Goal: Task Accomplishment & Management: Use online tool/utility

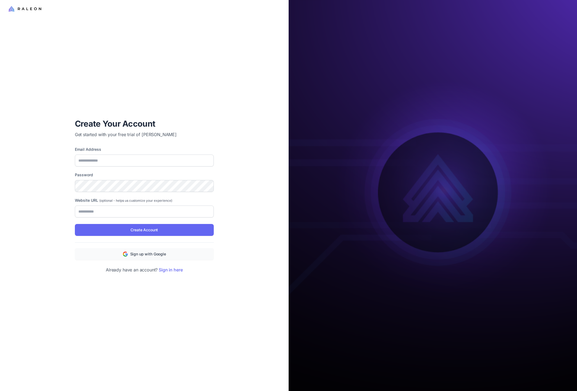
click at [141, 96] on div at bounding box center [144, 55] width 289 height 110
click at [138, 161] on input "Email Address" at bounding box center [144, 161] width 139 height 12
type input "**********"
click at [129, 212] on input "Website URL (optional - helps us customize your experience)" at bounding box center [144, 212] width 139 height 12
type input "**********"
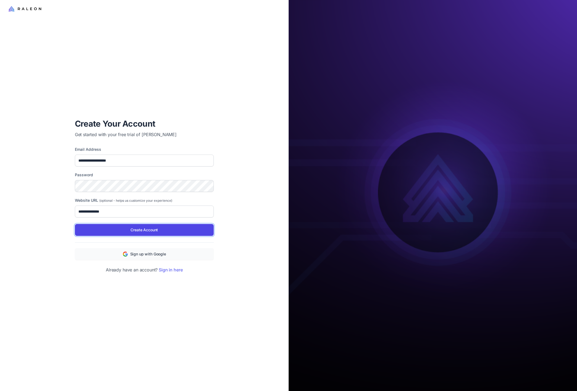
click at [155, 231] on span "Create Account" at bounding box center [143, 230] width 27 height 6
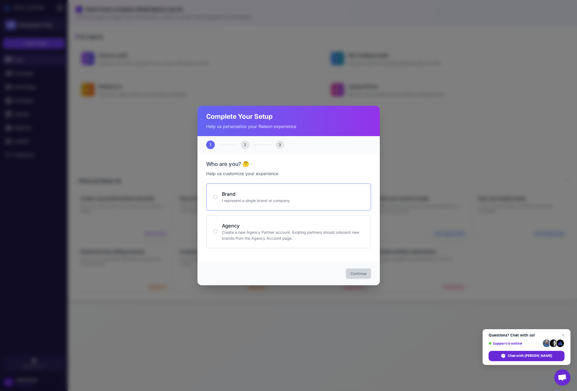
click at [226, 195] on h4 "Brand" at bounding box center [293, 193] width 142 height 7
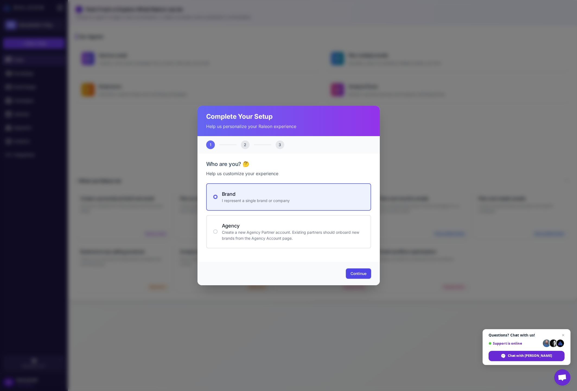
click at [356, 272] on span "Continue" at bounding box center [358, 273] width 16 height 5
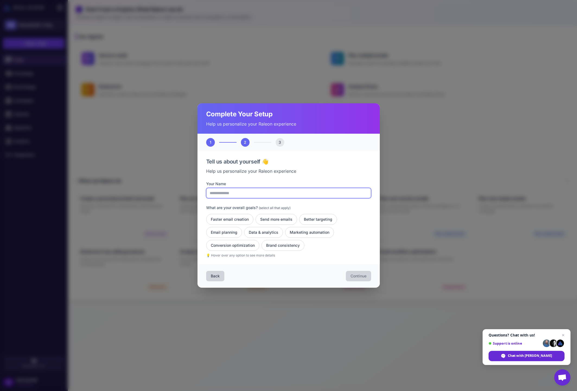
click at [214, 189] on input "Your Name" at bounding box center [288, 193] width 165 height 10
type input "*****"
click at [235, 220] on button "Faster email creation" at bounding box center [229, 219] width 47 height 11
click at [318, 218] on button "Better targeting" at bounding box center [318, 219] width 38 height 11
click at [298, 232] on button "Marketing automation" at bounding box center [309, 232] width 49 height 11
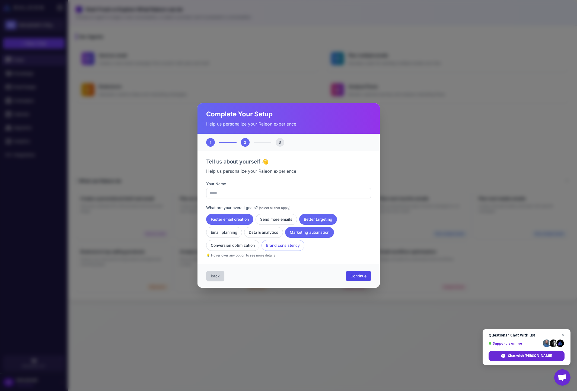
click at [279, 245] on button "Brand consistency" at bounding box center [283, 245] width 43 height 11
click at [353, 274] on span "Continue" at bounding box center [358, 275] width 16 height 5
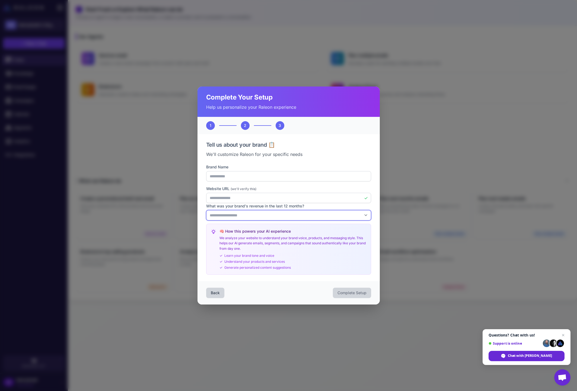
click at [347, 215] on select "**********" at bounding box center [288, 215] width 165 height 10
select select "*******"
click at [206, 210] on select "**********" at bounding box center [288, 215] width 165 height 10
click at [345, 293] on span "Complete Setup" at bounding box center [351, 292] width 29 height 5
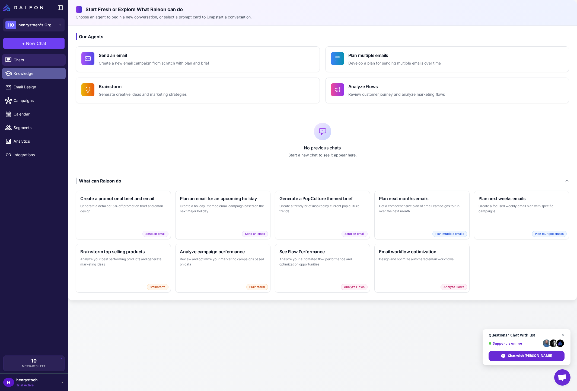
click at [27, 71] on span "Knowledge" at bounding box center [38, 74] width 48 height 6
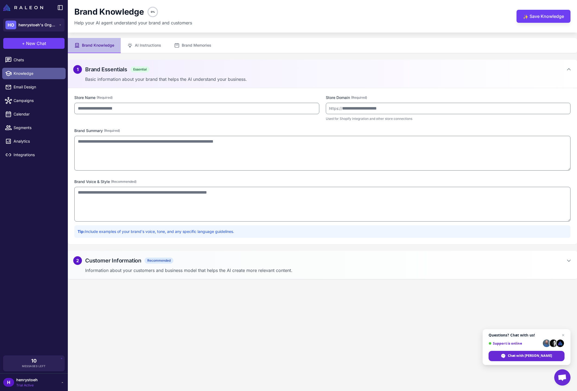
type input "**********"
type textarea "**********"
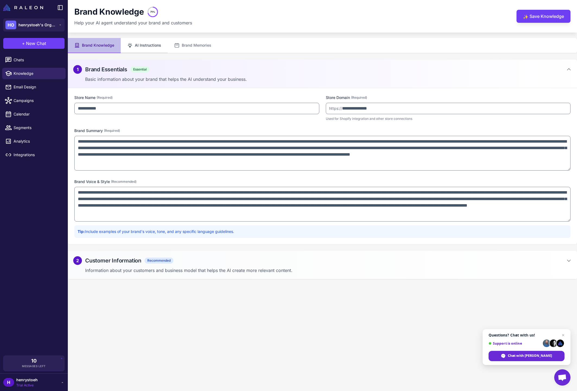
click at [150, 44] on button "AI Instructions" at bounding box center [144, 45] width 47 height 15
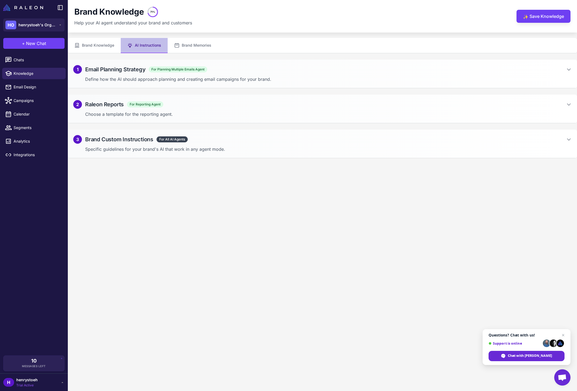
click at [130, 78] on p "Define how the AI should approach planning and creating email campaigns for you…" at bounding box center [328, 79] width 486 height 7
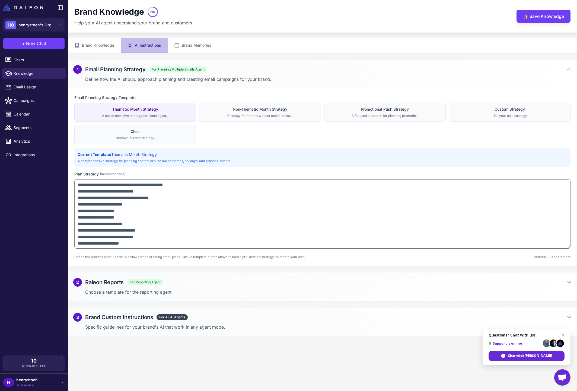
click at [192, 291] on p "Choose a template for the reporting agent." at bounding box center [328, 292] width 486 height 7
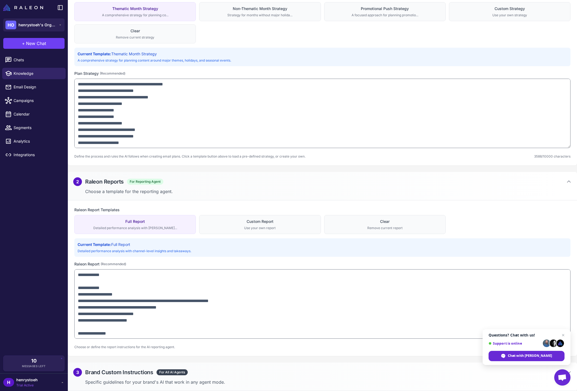
click at [240, 372] on div "3 Brand Custom Instructions For All AI Agents" at bounding box center [322, 372] width 498 height 9
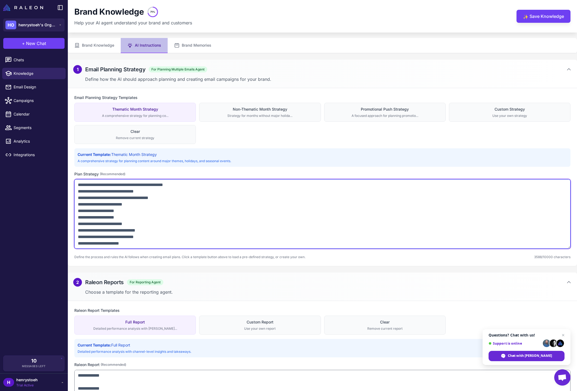
click at [175, 199] on textarea at bounding box center [322, 213] width 496 height 69
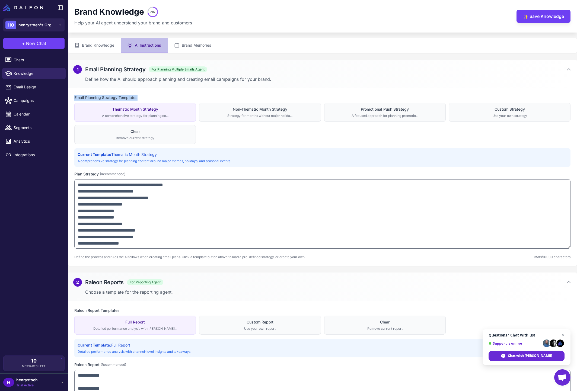
drag, startPoint x: 139, startPoint y: 98, endPoint x: 72, endPoint y: 98, distance: 66.5
click at [72, 98] on div "Email Planning Strategy Templates Thematic Month Strategy A comprehensive strat…" at bounding box center [322, 177] width 509 height 178
copy label "Email Planning Strategy Templates"
drag, startPoint x: 163, startPoint y: 110, endPoint x: 122, endPoint y: 108, distance: 40.7
click at [122, 108] on div "Thematic Month Strategy" at bounding box center [135, 109] width 114 height 6
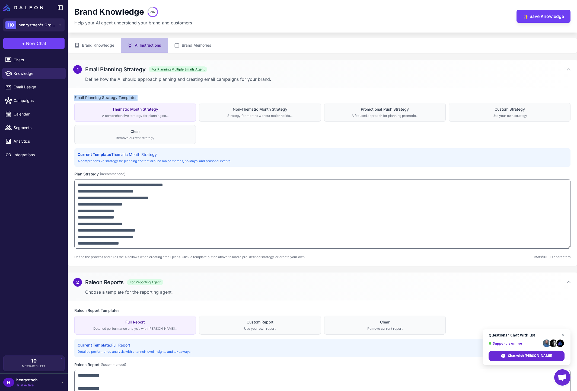
drag, startPoint x: 173, startPoint y: 119, endPoint x: 125, endPoint y: 110, distance: 49.5
click at [125, 110] on button "Thematic Month Strategy A comprehensive strategy for planning co..." at bounding box center [135, 112] width 122 height 19
click at [296, 108] on div "Non-Thematic Month Strategy" at bounding box center [260, 109] width 114 height 6
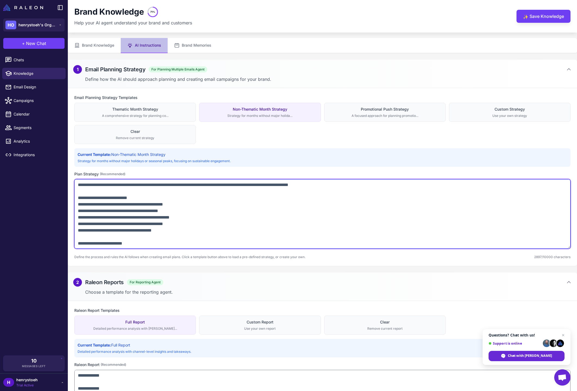
click at [248, 210] on textarea at bounding box center [322, 213] width 496 height 69
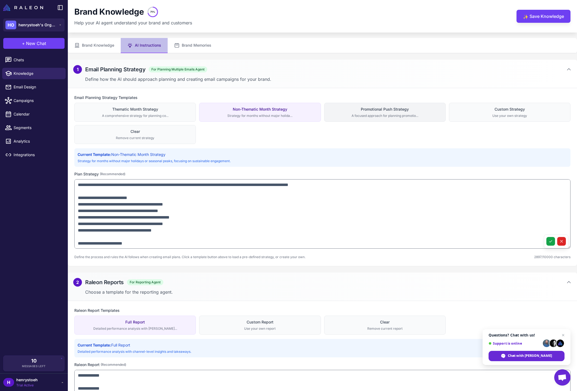
click at [381, 112] on div "Promotional Push Strategy" at bounding box center [385, 109] width 114 height 6
type textarea "**********"
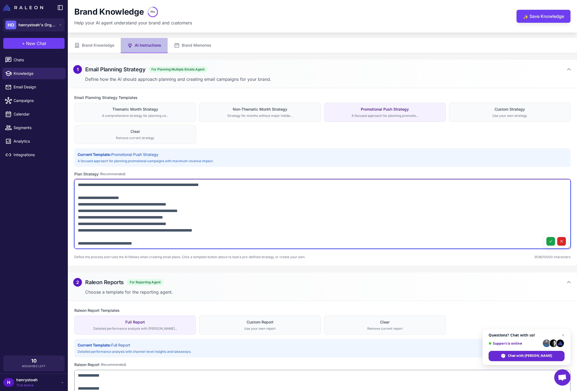
click at [262, 227] on textarea at bounding box center [322, 213] width 496 height 69
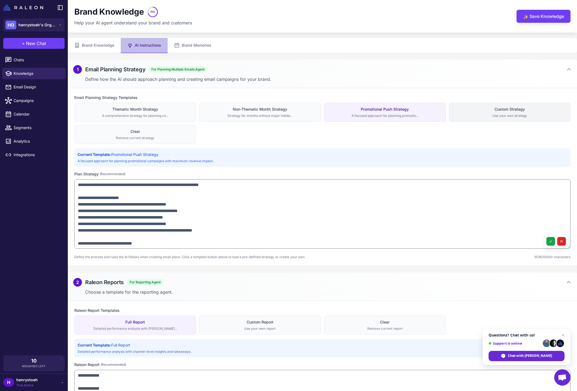
click at [486, 116] on div "Use your own strategy" at bounding box center [509, 115] width 114 height 5
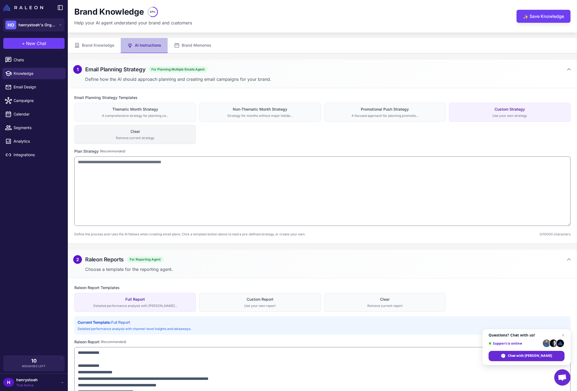
click at [177, 131] on div "Clear" at bounding box center [135, 132] width 114 height 6
click at [155, 132] on div "Clear" at bounding box center [135, 132] width 114 height 6
click at [375, 109] on div "Promotional Push Strategy" at bounding box center [385, 109] width 114 height 6
type textarea "**********"
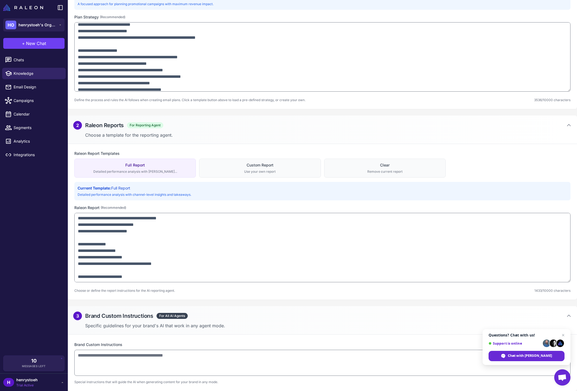
scroll to position [85, 0]
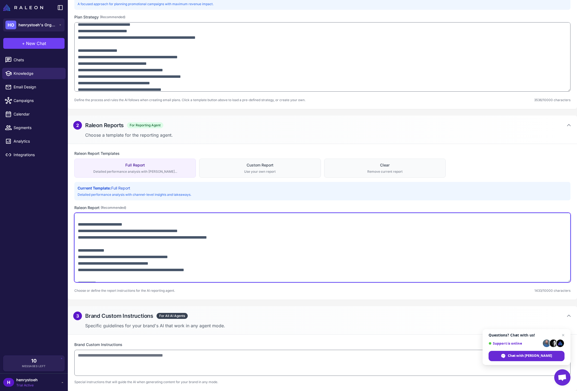
click at [197, 267] on textarea at bounding box center [322, 247] width 496 height 69
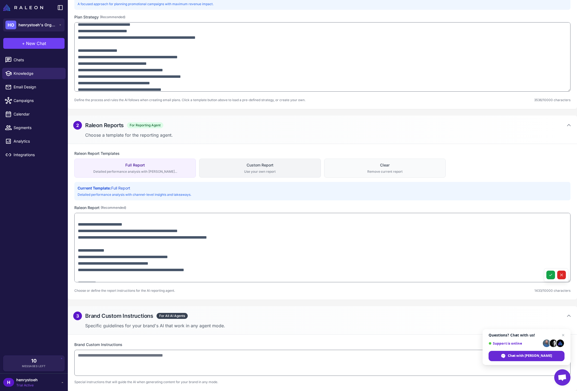
click at [271, 173] on div "Use your own report" at bounding box center [260, 171] width 114 height 5
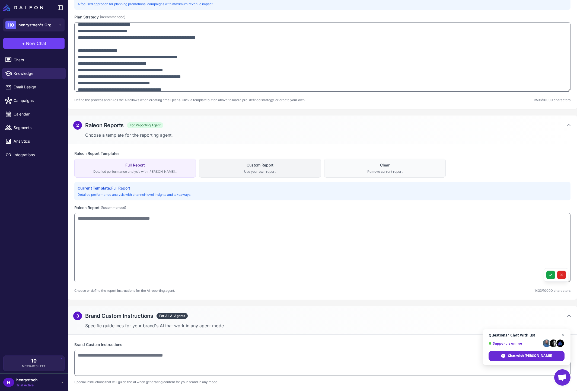
scroll to position [134, 0]
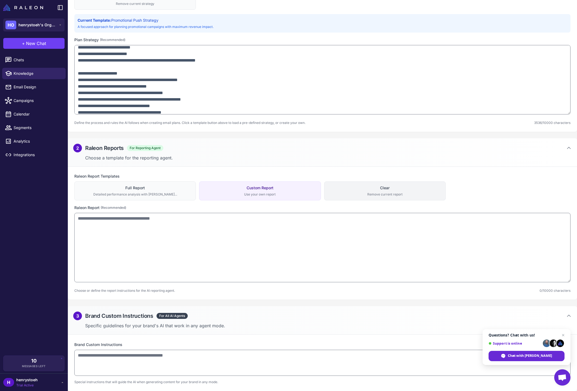
click at [364, 190] on div "Clear" at bounding box center [385, 188] width 114 height 6
click at [249, 312] on div "3 Brand Custom Instructions For All AI Agents" at bounding box center [322, 316] width 498 height 9
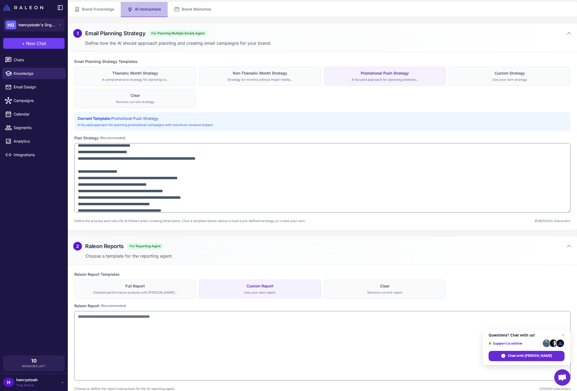
scroll to position [0, 0]
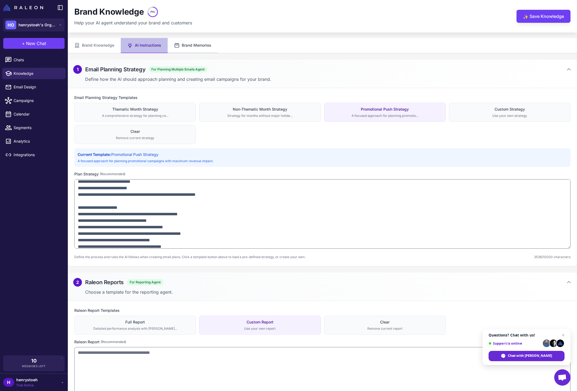
click at [188, 46] on button "Brand Memories" at bounding box center [193, 45] width 50 height 15
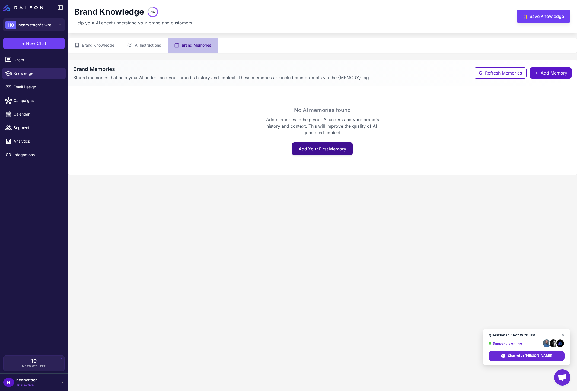
click at [324, 154] on button "Add Your First Memory" at bounding box center [322, 148] width 60 height 13
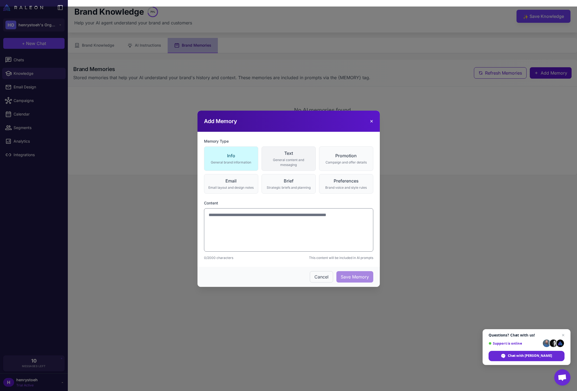
click at [270, 164] on div "General content and messaging" at bounding box center [288, 163] width 47 height 10
click at [287, 160] on div "General content and messaging" at bounding box center [288, 163] width 47 height 10
click at [352, 148] on button "Promotion Campaign and offer details" at bounding box center [346, 158] width 54 height 24
click at [232, 186] on div "Email layout and design notes" at bounding box center [231, 187] width 47 height 5
click at [289, 189] on div "Strategic briefs and planning" at bounding box center [288, 187] width 47 height 5
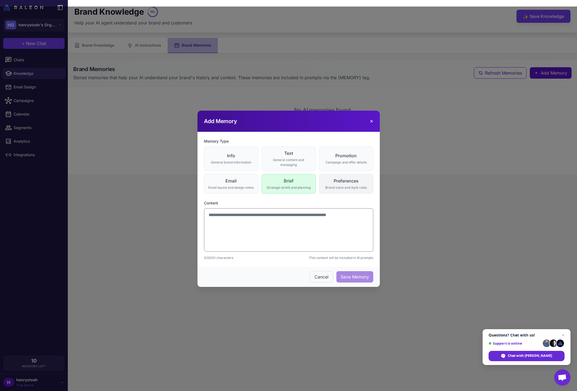
click at [339, 184] on div "Preferences" at bounding box center [346, 181] width 47 height 7
click at [283, 160] on div "General content and messaging" at bounding box center [288, 163] width 47 height 10
click at [236, 163] on div "General brand information" at bounding box center [231, 162] width 47 height 5
click at [322, 276] on button "Cancel" at bounding box center [321, 276] width 23 height 11
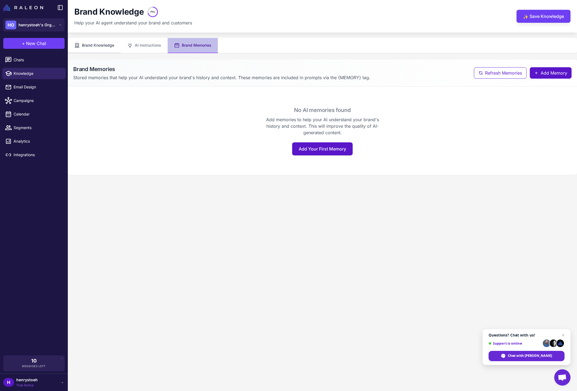
click at [101, 45] on button "Brand Knowledge" at bounding box center [94, 45] width 53 height 15
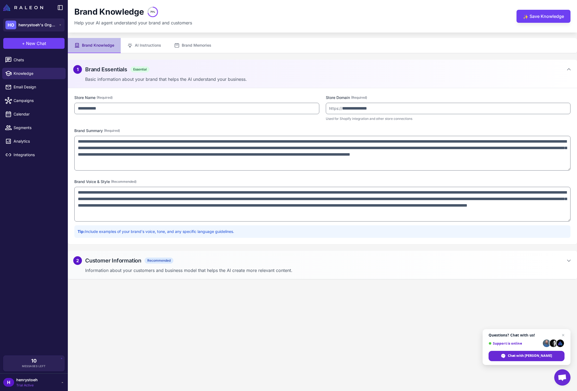
click at [119, 264] on h2 "Customer Information" at bounding box center [113, 261] width 56 height 8
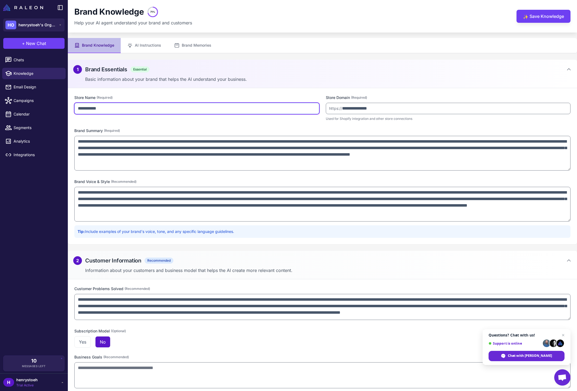
click at [106, 107] on input "**********" at bounding box center [196, 108] width 245 height 11
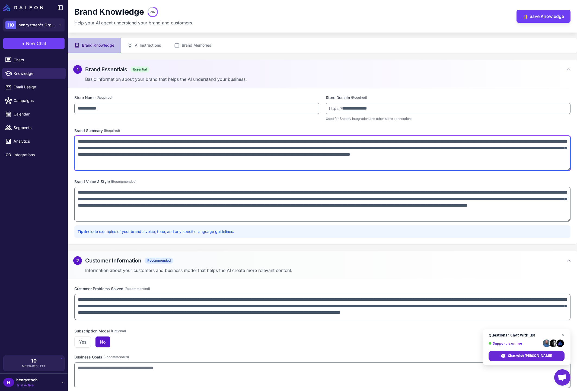
click at [199, 146] on textarea "**********" at bounding box center [322, 153] width 496 height 35
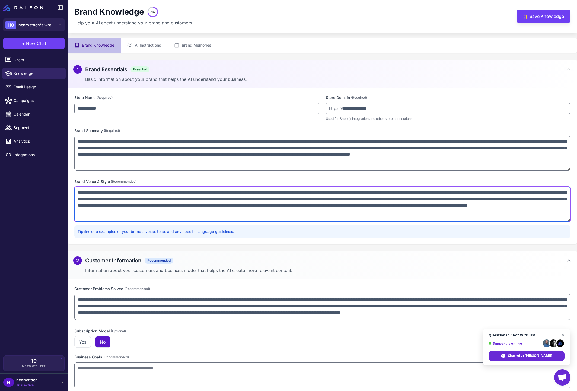
click at [221, 210] on textarea "**********" at bounding box center [322, 204] width 496 height 35
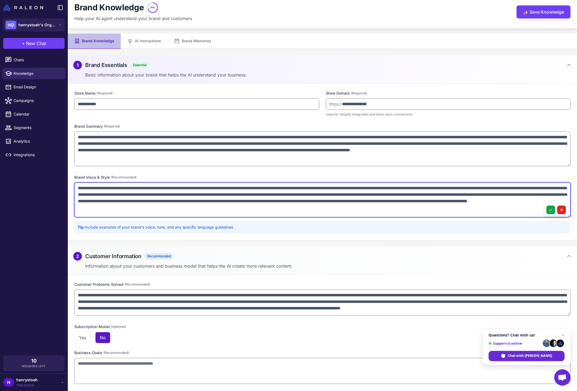
scroll to position [5, 0]
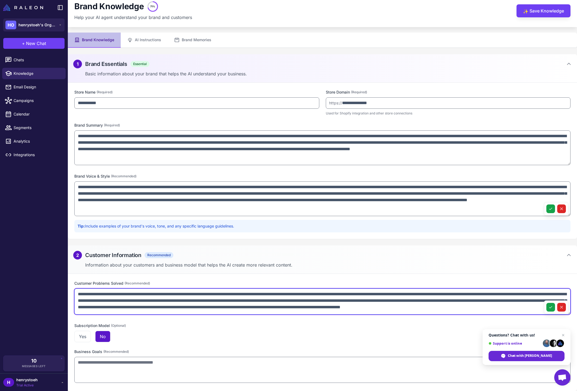
click at [185, 302] on textarea "**********" at bounding box center [322, 302] width 496 height 26
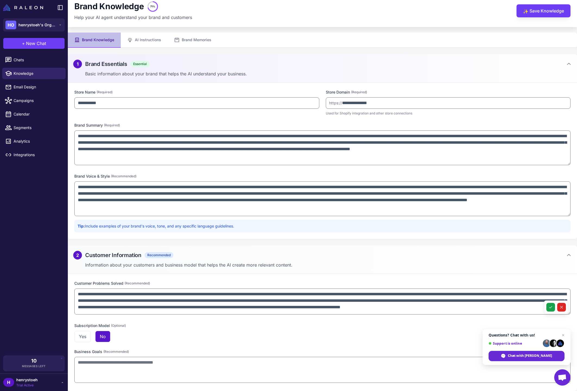
click at [193, 339] on div "Yes No" at bounding box center [322, 336] width 496 height 11
click at [53, 91] on link "Email Design" at bounding box center [33, 86] width 63 height 11
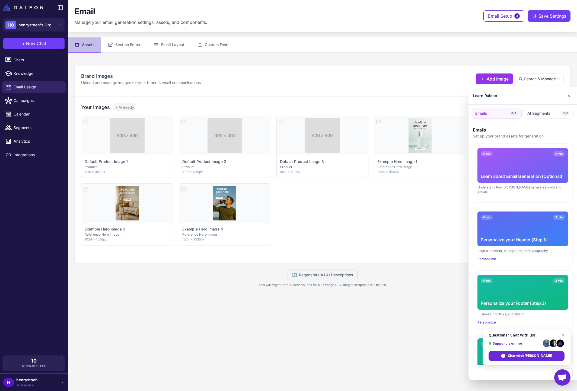
click at [126, 193] on div at bounding box center [288, 195] width 577 height 391
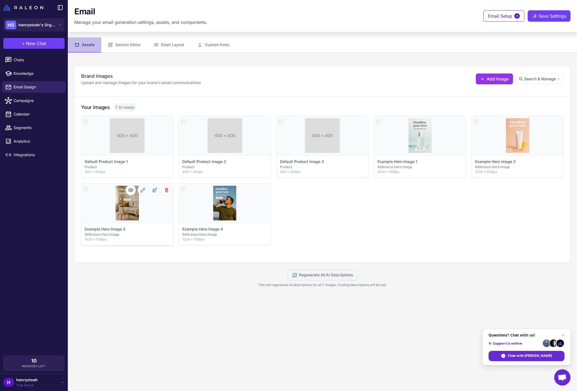
click at [129, 195] on div "Click to select" at bounding box center [127, 203] width 92 height 39
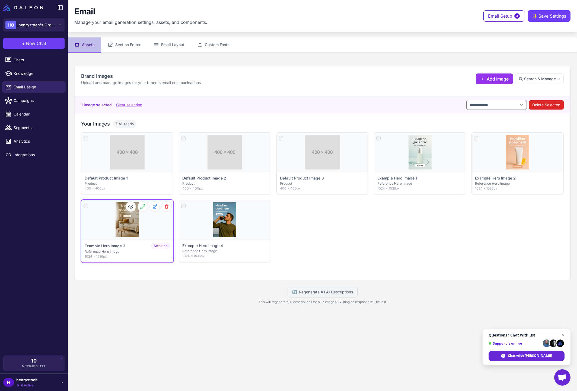
click at [126, 218] on div "Click to deselect" at bounding box center [127, 219] width 92 height 39
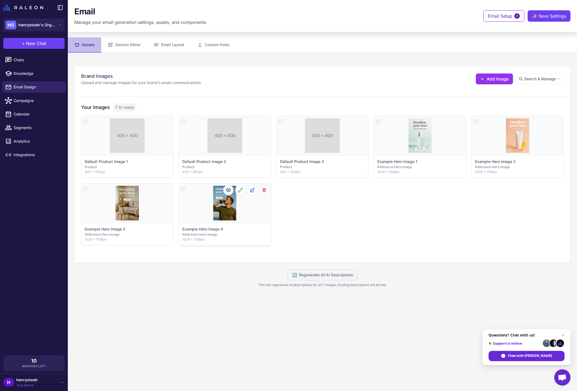
click at [227, 204] on div "Click to select" at bounding box center [225, 203] width 92 height 39
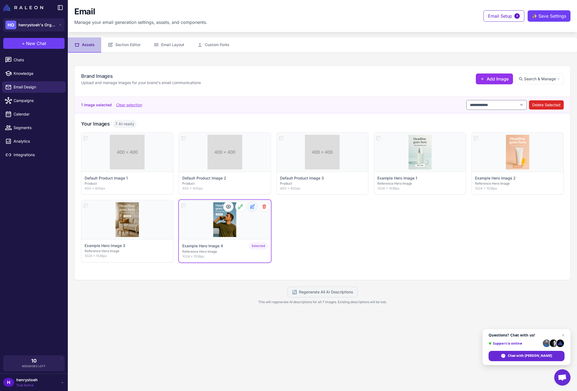
click at [251, 207] on icon at bounding box center [252, 206] width 5 height 5
select select "**********"
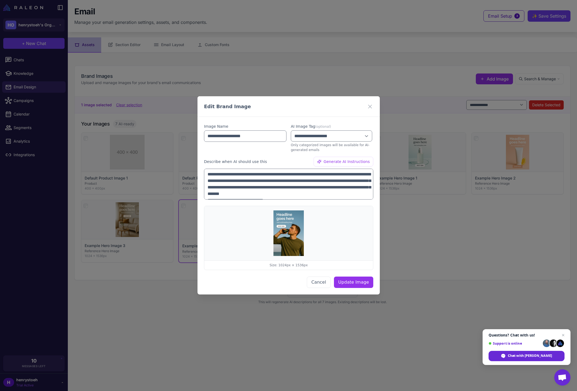
scroll to position [20, 0]
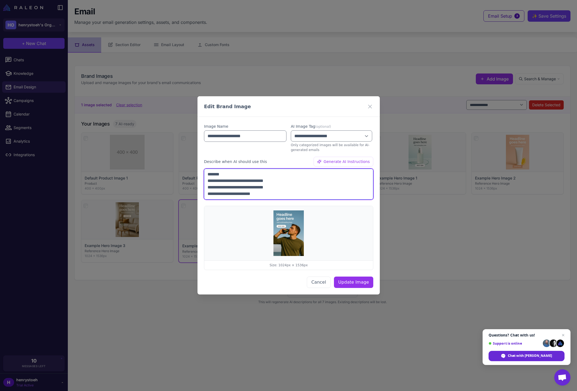
click at [291, 183] on textarea "**********" at bounding box center [288, 184] width 169 height 31
click at [338, 134] on select "**********" at bounding box center [331, 135] width 81 height 11
click at [340, 163] on span "Generate AI Instructions" at bounding box center [346, 162] width 46 height 6
type textarea "**********"
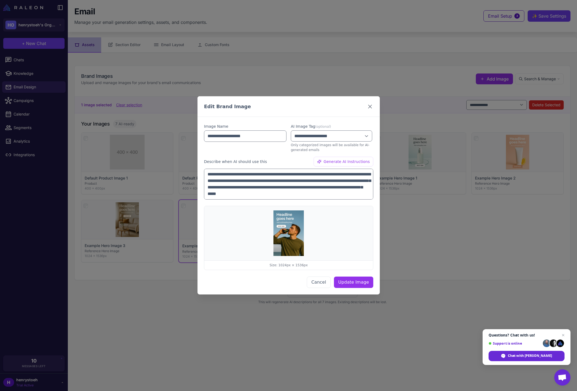
click at [370, 105] on icon at bounding box center [370, 106] width 7 height 7
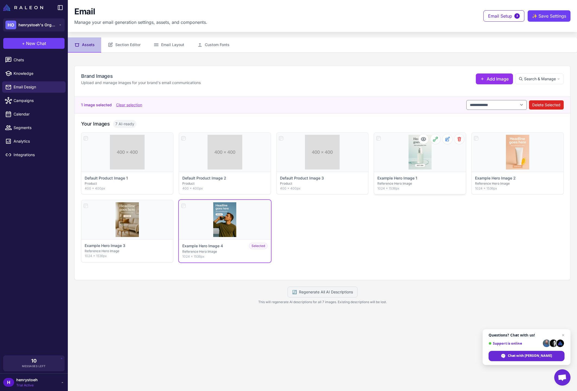
click at [400, 138] on div "Click to select" at bounding box center [420, 152] width 92 height 39
click at [448, 138] on icon at bounding box center [447, 138] width 5 height 5
select select "**********"
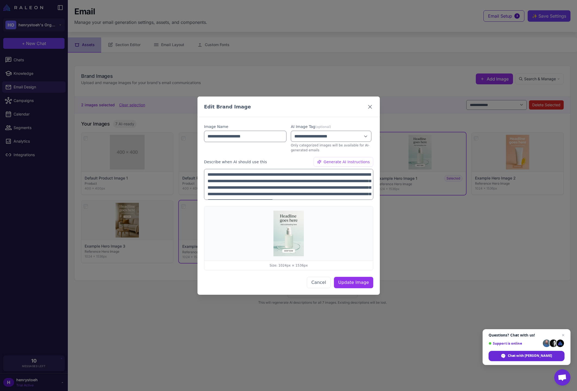
click at [370, 105] on icon at bounding box center [370, 106] width 7 height 7
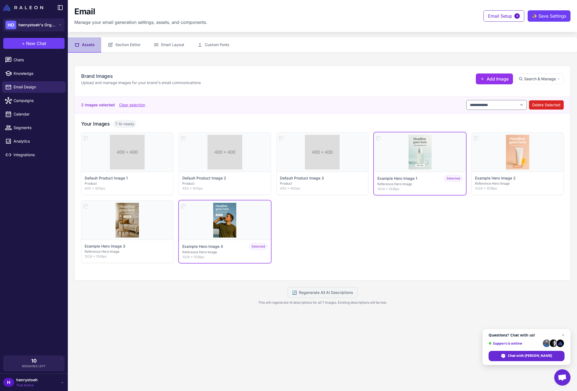
click at [412, 243] on div "Click to select Default Product Image 1 Product 400 × 400px Click to select Def…" at bounding box center [322, 197] width 483 height 131
click at [135, 46] on button "Section Editor" at bounding box center [124, 44] width 46 height 15
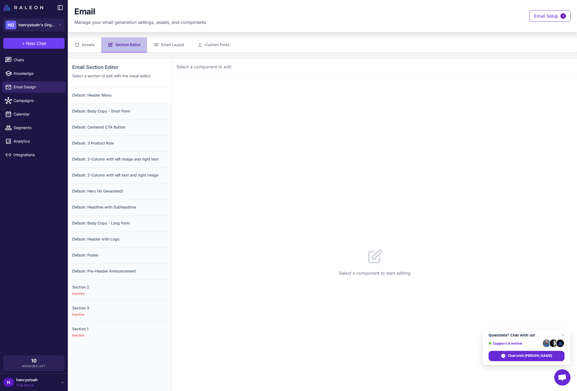
click at [131, 99] on div "Default: Header Menu" at bounding box center [120, 96] width 104 height 16
click at [131, 109] on h3 "Default: Body Copy - Short Form" at bounding box center [119, 111] width 95 height 6
click at [138, 125] on h3 "Default: Centered CTA Button" at bounding box center [119, 127] width 95 height 6
click at [137, 144] on h3 "Default: 3 Product Row" at bounding box center [119, 143] width 95 height 6
click at [136, 157] on h3 "Default: 2-Column with left image and right text" at bounding box center [119, 159] width 95 height 6
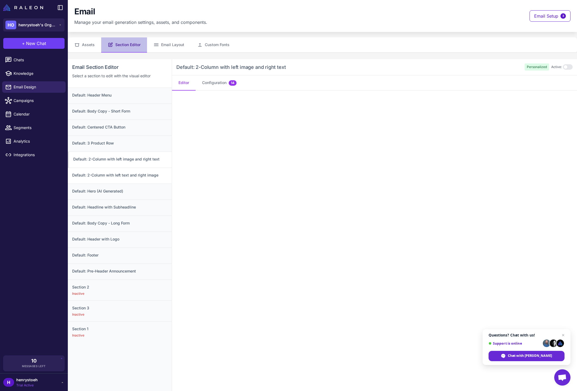
click at [133, 174] on h3 "Default: 2-Column with left text and right image" at bounding box center [119, 175] width 95 height 6
click at [116, 193] on h3 "Default: Hero (AI Generated)" at bounding box center [119, 191] width 95 height 6
click at [113, 205] on h3 "Default: Headline with Subheadline" at bounding box center [119, 207] width 95 height 6
click at [114, 227] on div "Default: Body Copy - Long Form" at bounding box center [120, 224] width 104 height 16
click at [118, 257] on h3 "Default: Footer" at bounding box center [119, 255] width 95 height 6
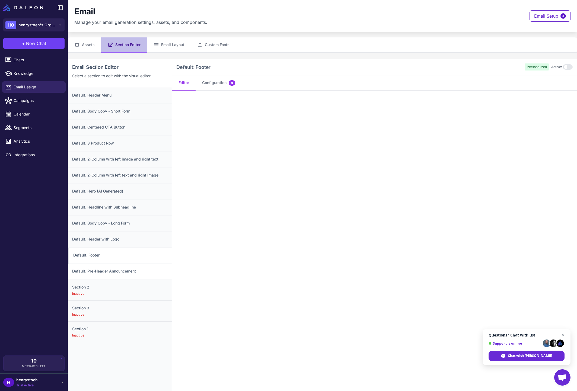
click at [110, 271] on h3 "Default: Pre-Header Announcement" at bounding box center [119, 271] width 95 height 6
click at [92, 288] on h3 "Section 2" at bounding box center [119, 287] width 95 height 6
click at [173, 46] on button "Email Layout" at bounding box center [169, 44] width 44 height 15
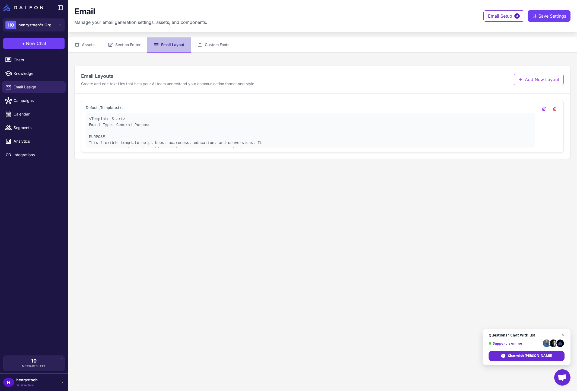
click at [218, 133] on pre "<Template Start> Email-Type: General-Purpose PURPOSE This flexible template hel…" at bounding box center [310, 134] width 443 height 36
click at [133, 121] on pre "<Template Start> Email-Type: General-Purpose PURPOSE This flexible template hel…" at bounding box center [310, 134] width 443 height 36
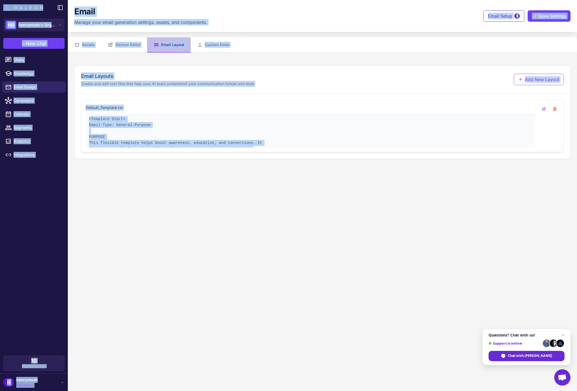
click at [133, 121] on pre "<Template Start> Email-Type: General-Purpose PURPOSE This flexible template hel…" at bounding box center [310, 134] width 443 height 36
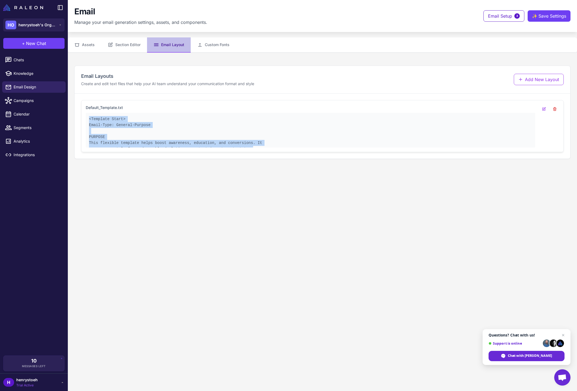
scroll to position [8, 0]
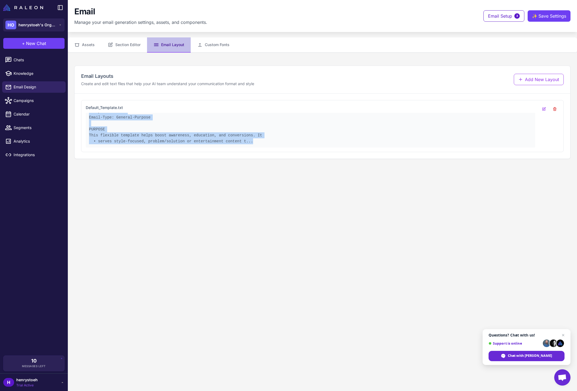
drag, startPoint x: 88, startPoint y: 118, endPoint x: 263, endPoint y: 205, distance: 195.7
click at [264, 207] on content "Email Manage your email generation settings, assets, and components. Email Setu…" at bounding box center [322, 195] width 509 height 391
click at [213, 50] on button "Custom Fonts" at bounding box center [213, 44] width 45 height 15
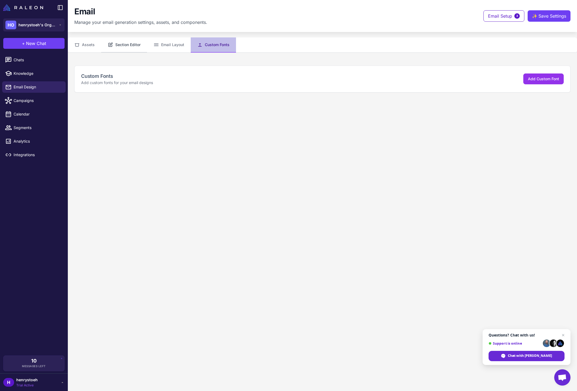
click at [128, 43] on button "Section Editor" at bounding box center [124, 44] width 46 height 15
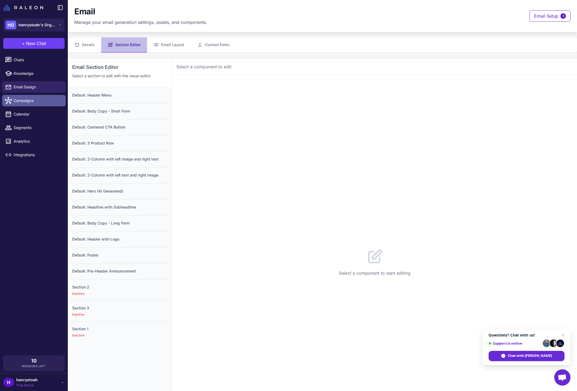
click at [25, 103] on span "Campaigns" at bounding box center [38, 101] width 48 height 6
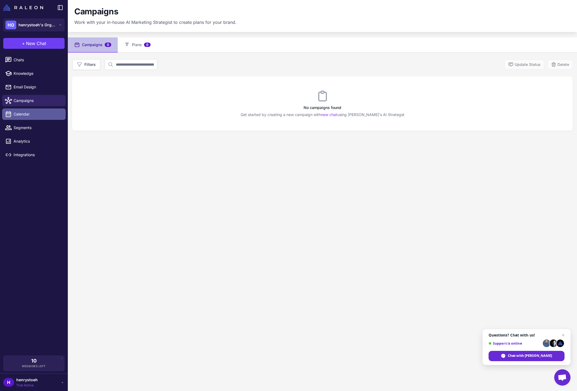
click at [26, 116] on span "Calendar" at bounding box center [38, 114] width 48 height 6
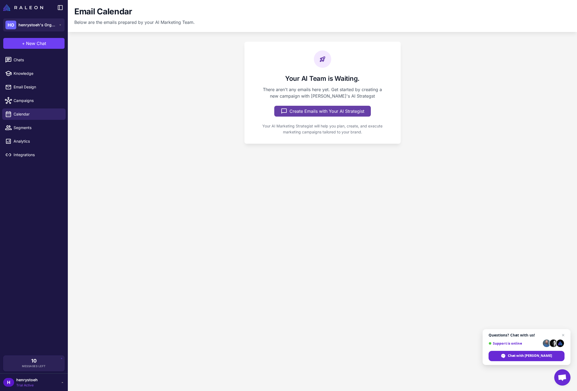
click at [308, 116] on button "Create Emails with Your AI Strategist" at bounding box center [322, 111] width 97 height 11
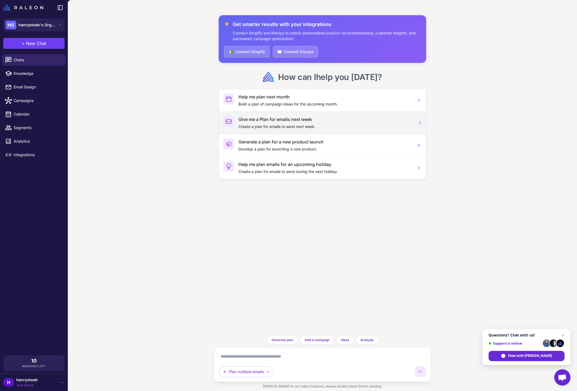
click at [272, 120] on h3 "Give me a Plan for emails next week" at bounding box center [325, 119] width 174 height 7
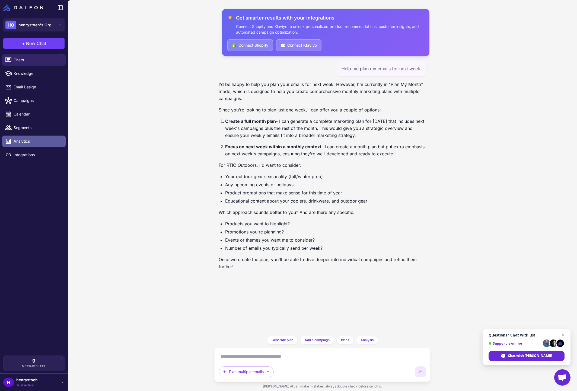
click at [28, 141] on span "Analytics" at bounding box center [38, 141] width 48 height 6
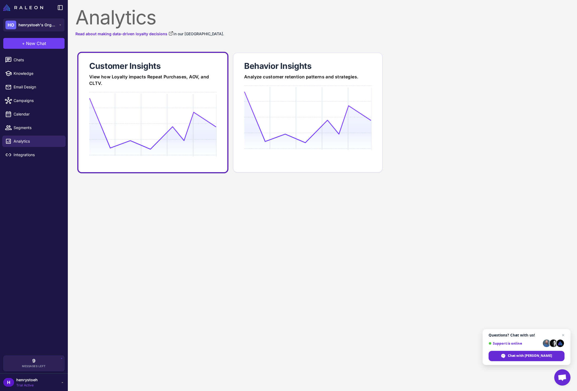
click at [113, 97] on div at bounding box center [152, 144] width 127 height 104
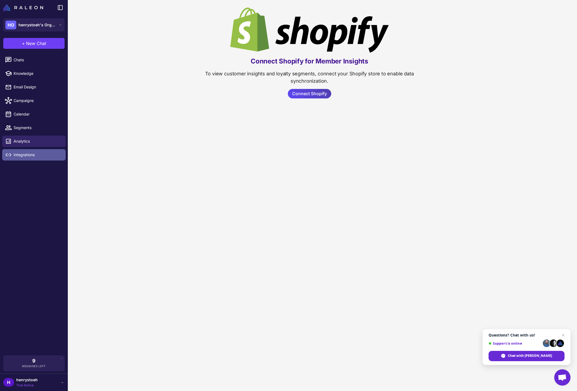
click at [25, 153] on span "Integrations" at bounding box center [38, 155] width 48 height 6
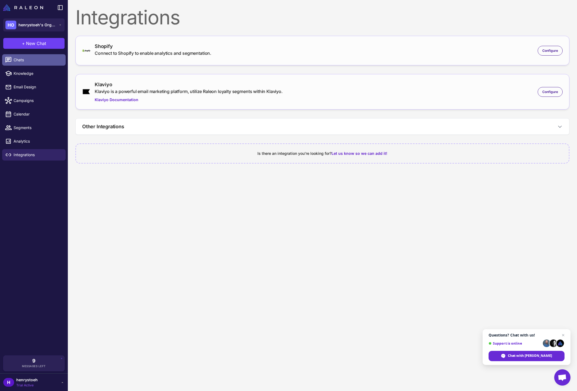
click at [25, 59] on span "Chats" at bounding box center [38, 60] width 48 height 6
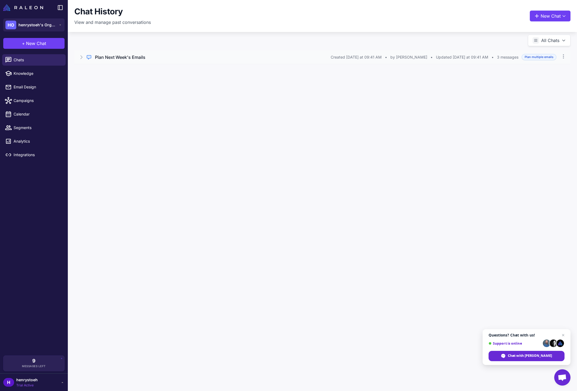
click at [83, 57] on icon at bounding box center [81, 57] width 5 height 5
click at [37, 74] on span "Knowledge" at bounding box center [38, 74] width 48 height 6
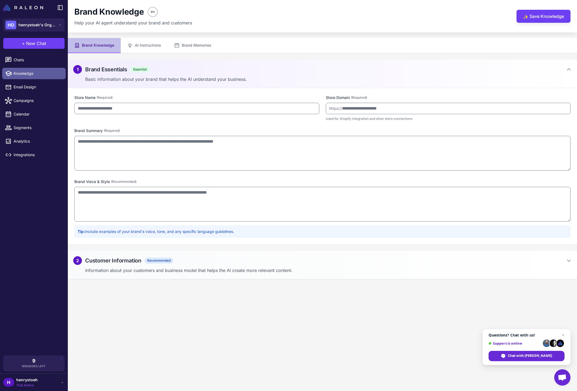
type input "**********"
type textarea "**********"
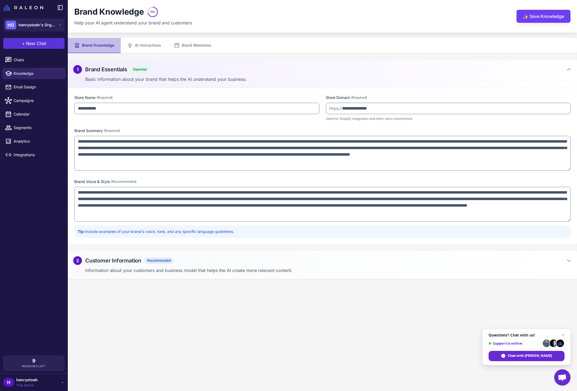
click at [43, 43] on span "New Chat" at bounding box center [36, 43] width 20 height 7
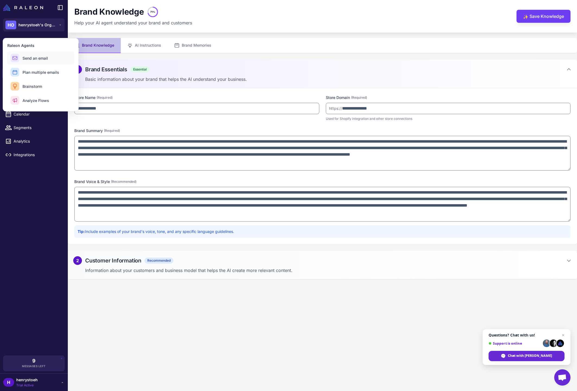
click at [37, 56] on span "Send an email" at bounding box center [36, 58] width 26 height 6
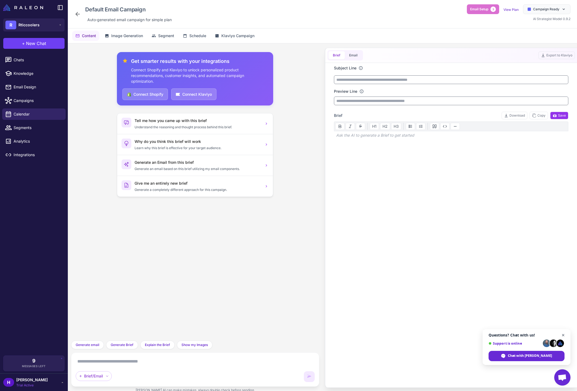
click at [562, 334] on span "Close chat" at bounding box center [563, 335] width 7 height 7
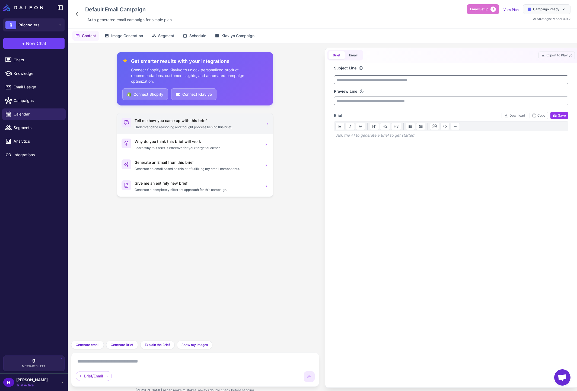
click at [246, 125] on p "Understand the reasoning and thought process behind this brief." at bounding box center [198, 127] width 126 height 5
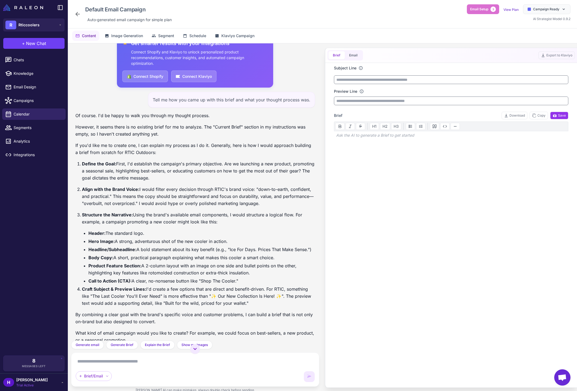
scroll to position [30, 0]
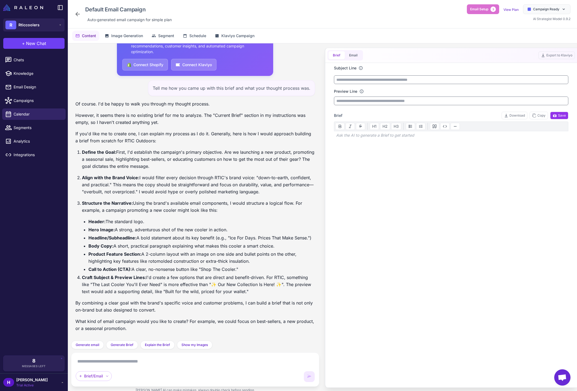
click at [113, 365] on textarea at bounding box center [195, 361] width 239 height 9
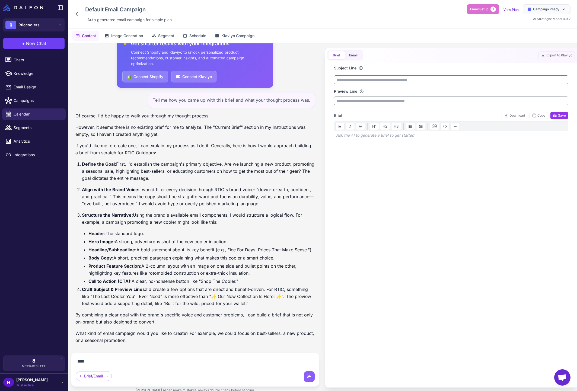
type textarea "*****"
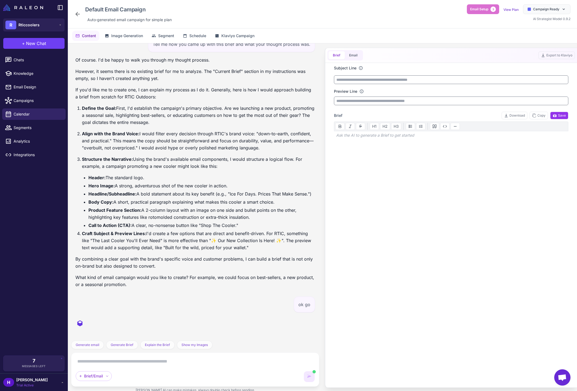
scroll to position [106, 0]
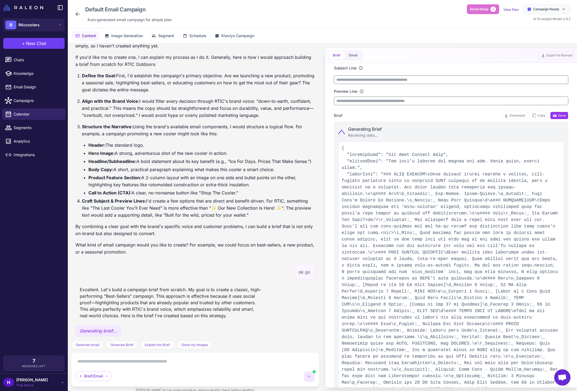
type input "**********"
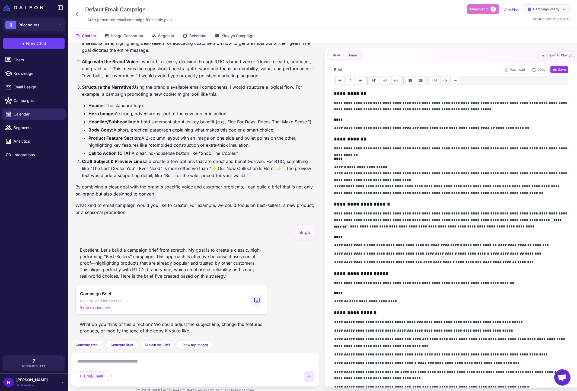
scroll to position [51, 0]
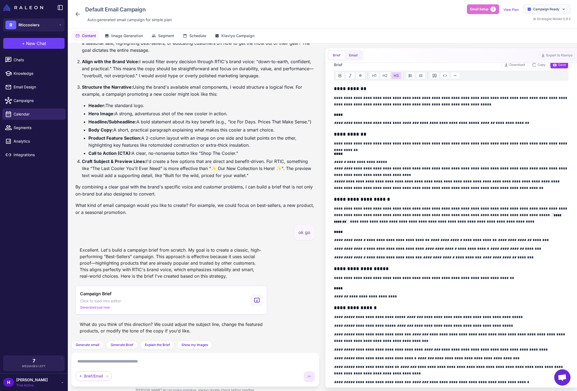
click at [446, 300] on div "**********" at bounding box center [451, 235] width 235 height 301
click at [433, 267] on h3 "**********" at bounding box center [451, 269] width 235 height 8
click at [354, 54] on button "Email" at bounding box center [353, 55] width 17 height 8
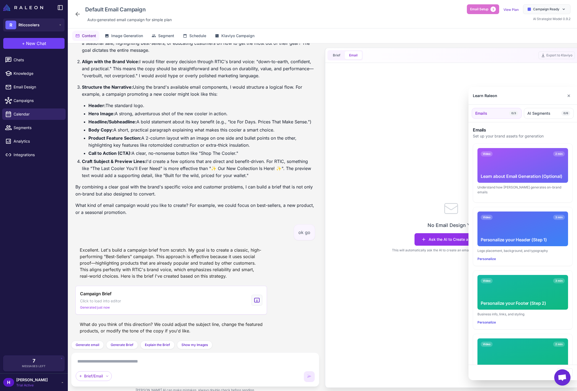
click at [488, 176] on div "Learn about Email Generation (Optional)" at bounding box center [523, 176] width 84 height 7
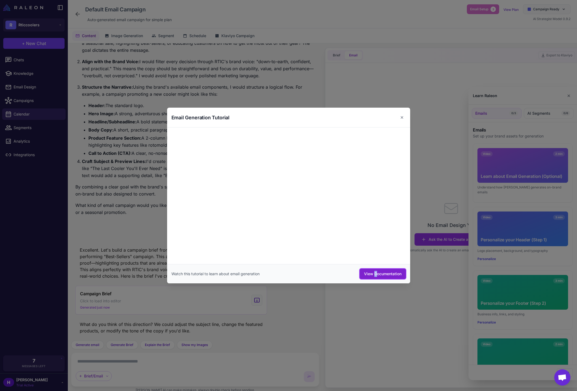
click at [366, 272] on button "View Documentation" at bounding box center [383, 274] width 46 height 10
click at [402, 116] on button "✕" at bounding box center [402, 117] width 8 height 11
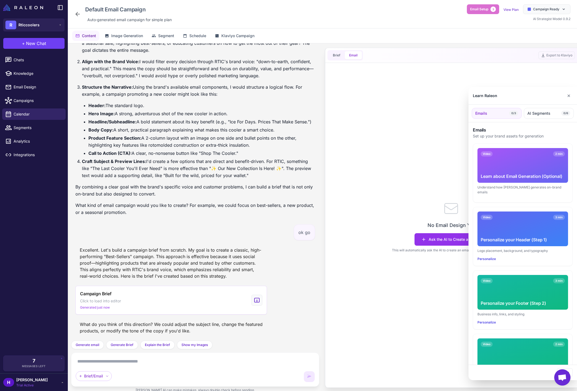
click at [508, 222] on div "Video 3 min Personalize your Header (Step 1)" at bounding box center [522, 229] width 91 height 35
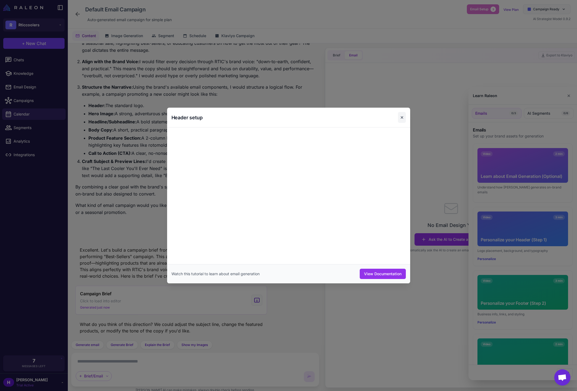
click at [400, 116] on button "✕" at bounding box center [402, 117] width 8 height 11
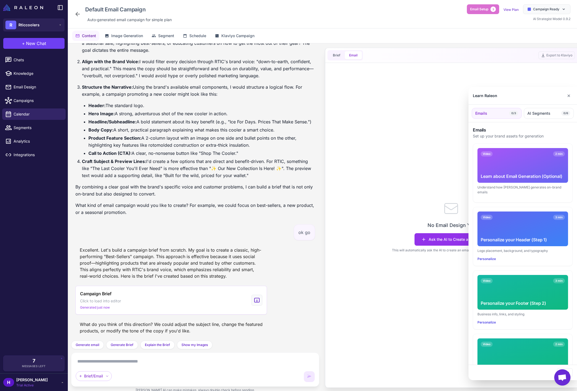
click at [508, 283] on div "Video 3 min Personalize your Footer (Step 2)" at bounding box center [522, 292] width 91 height 35
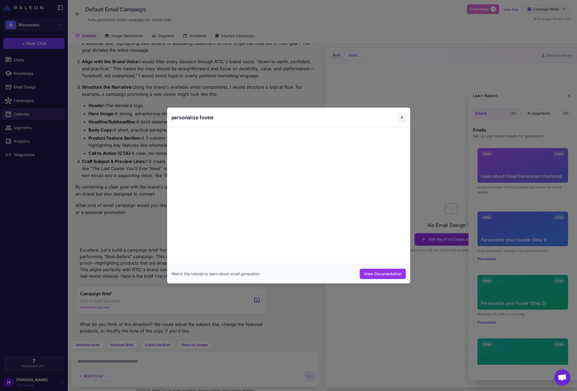
click at [400, 113] on button "✕" at bounding box center [402, 117] width 8 height 11
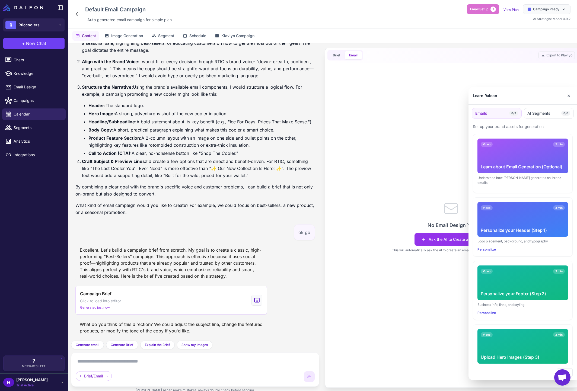
scroll to position [27, 0]
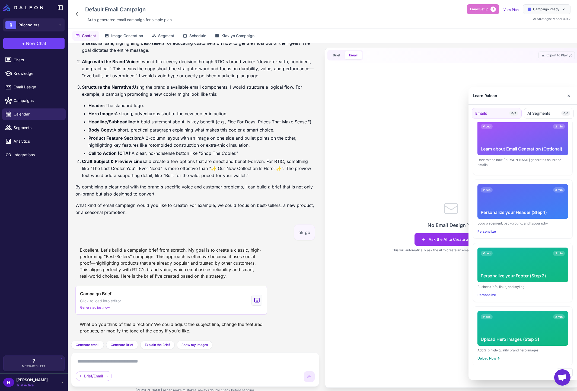
click at [518, 325] on div "Video 2 min Upload Hero Images (Step 3)" at bounding box center [522, 328] width 91 height 35
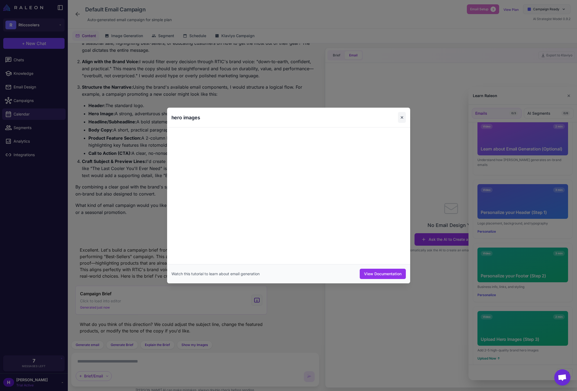
click at [399, 117] on button "✕" at bounding box center [402, 117] width 8 height 11
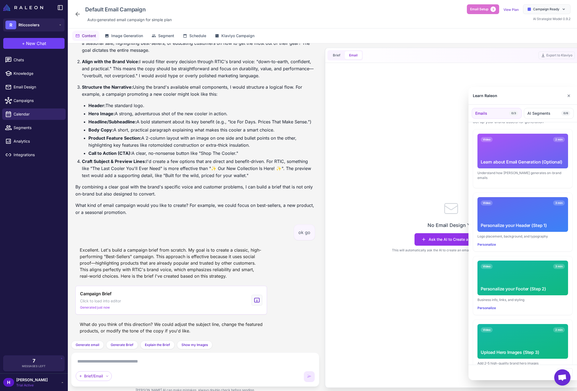
scroll to position [0, 0]
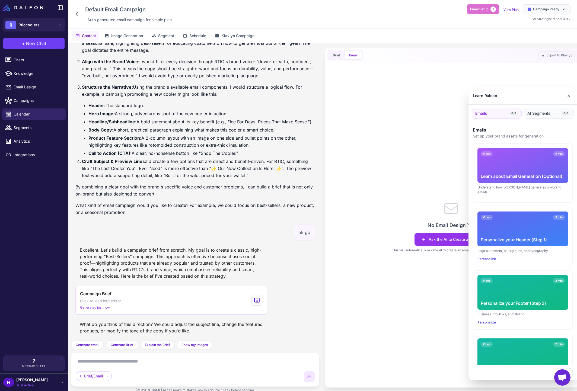
click at [543, 113] on span "AI Segments" at bounding box center [538, 113] width 23 height 6
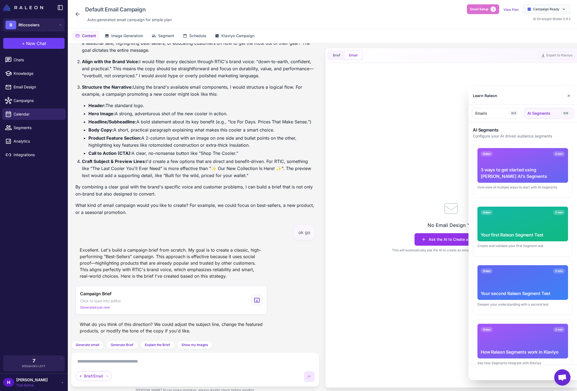
click at [515, 168] on div "3 ways to get started using [PERSON_NAME] AI's Segments" at bounding box center [523, 173] width 84 height 13
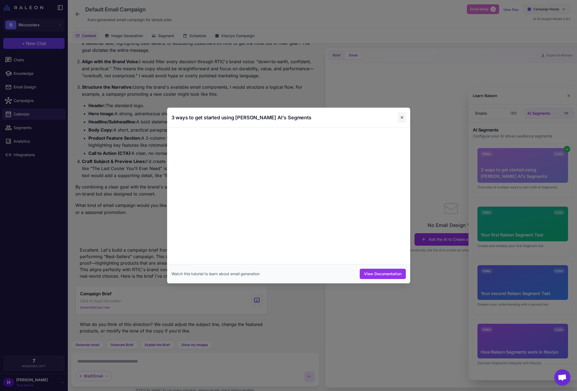
click at [402, 118] on button "✕" at bounding box center [402, 117] width 8 height 11
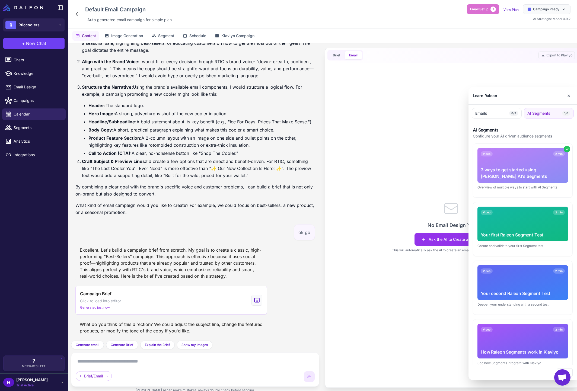
click at [508, 226] on div "Video 2 min Your first Raleon Segment Test" at bounding box center [522, 224] width 91 height 35
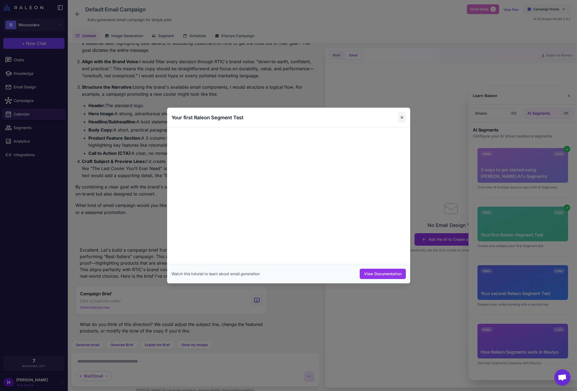
click at [403, 118] on button "✕" at bounding box center [402, 117] width 8 height 11
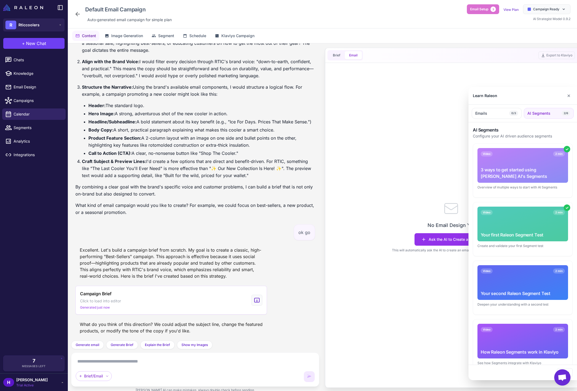
click at [502, 287] on div "Video 2 min Your second Raleon Segment Test" at bounding box center [522, 282] width 91 height 35
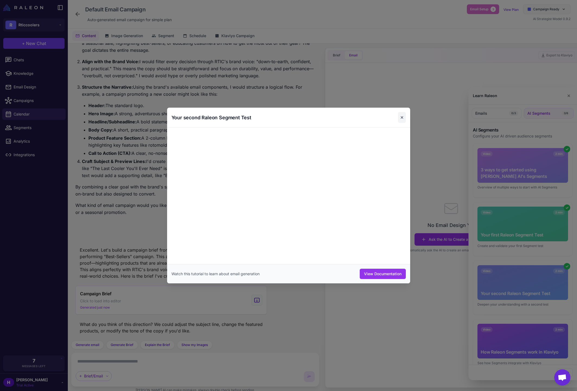
click at [401, 115] on button "✕" at bounding box center [402, 117] width 8 height 11
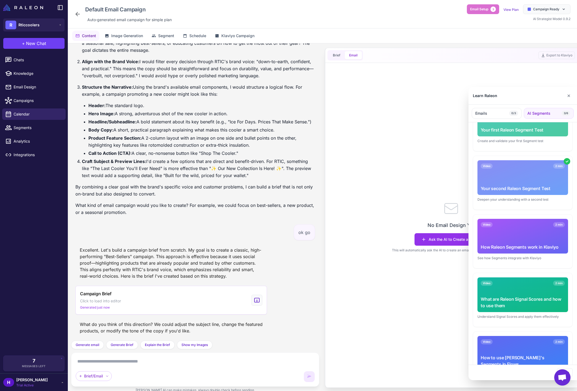
scroll to position [113, 0]
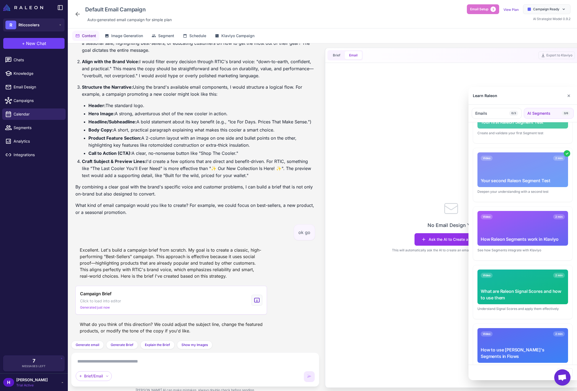
click at [522, 229] on div "Video 2 min How Raleon Segments work in Klaviyo" at bounding box center [522, 228] width 91 height 35
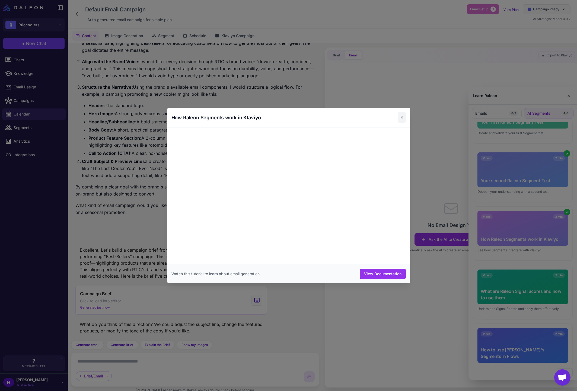
click at [403, 119] on button "✕" at bounding box center [402, 117] width 8 height 11
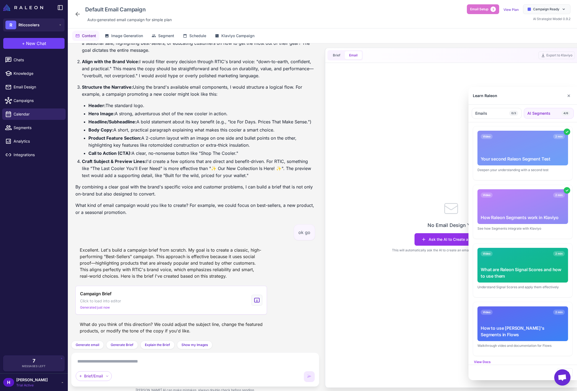
scroll to position [139, 0]
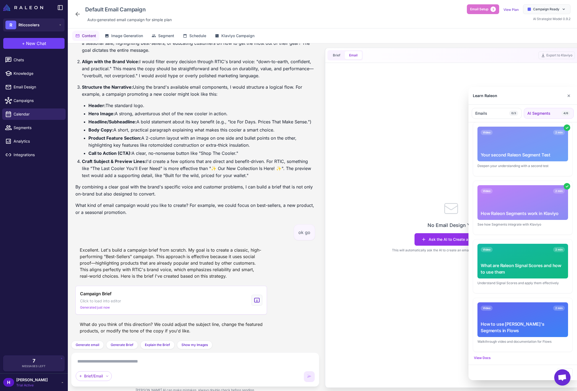
click at [516, 256] on div "Video 2 min What are [PERSON_NAME] Signal Scores and how to use them" at bounding box center [522, 261] width 91 height 35
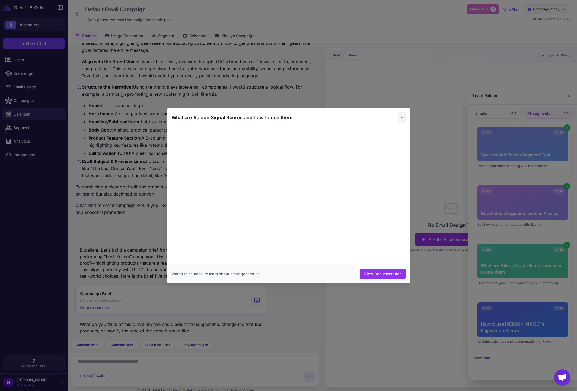
click at [404, 117] on button "✕" at bounding box center [402, 117] width 8 height 11
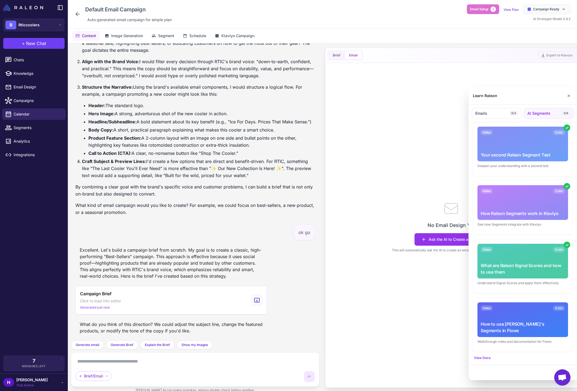
click at [525, 318] on div "Video 2 min How to use [PERSON_NAME]'s Segments in Flows" at bounding box center [522, 319] width 91 height 35
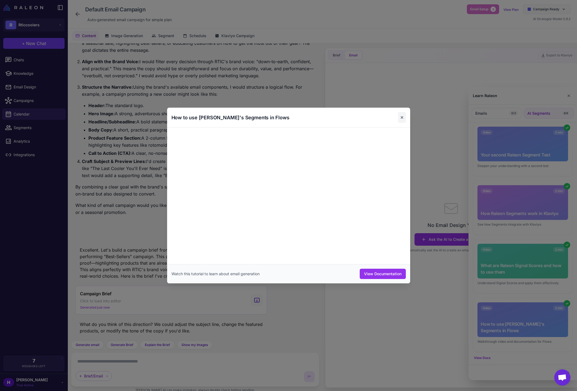
click at [402, 115] on button "✕" at bounding box center [402, 117] width 8 height 11
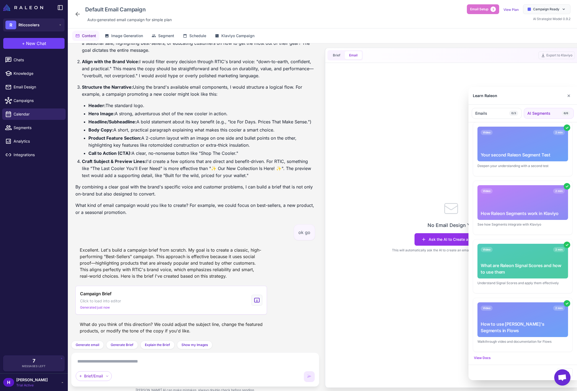
scroll to position [0, 0]
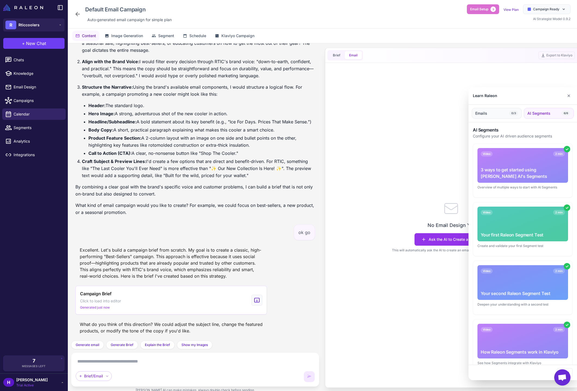
click at [494, 116] on button "Emails 0/3" at bounding box center [497, 113] width 50 height 11
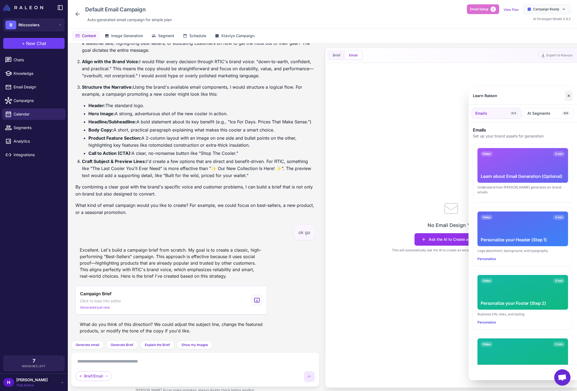
click at [569, 97] on button "✕" at bounding box center [569, 95] width 8 height 11
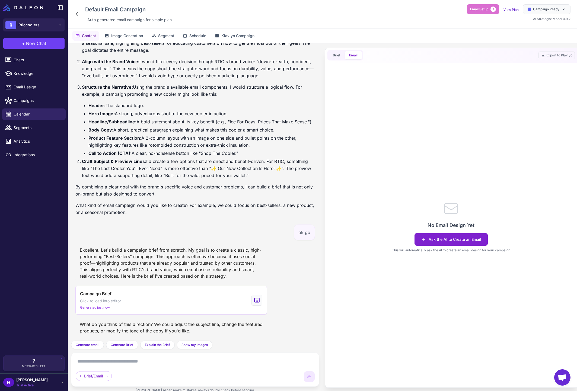
click at [460, 240] on button "Ask the AI to Create an Email" at bounding box center [451, 239] width 73 height 12
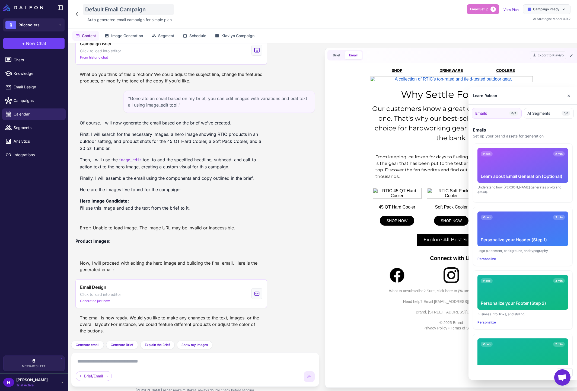
scroll to position [396, 0]
click at [568, 97] on button "✕" at bounding box center [569, 95] width 8 height 11
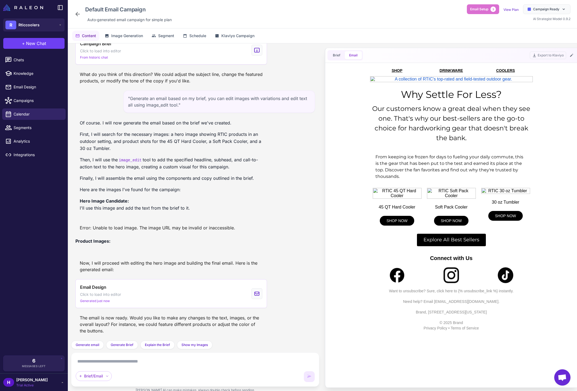
click at [455, 216] on span "SHOP NOW" at bounding box center [451, 221] width 35 height 10
click at [400, 218] on span "SHOP NOW" at bounding box center [397, 221] width 35 height 10
drag, startPoint x: 410, startPoint y: 197, endPoint x: 383, endPoint y: 188, distance: 28.3
click at [383, 188] on td at bounding box center [397, 193] width 54 height 16
click at [407, 195] on img at bounding box center [397, 193] width 50 height 11
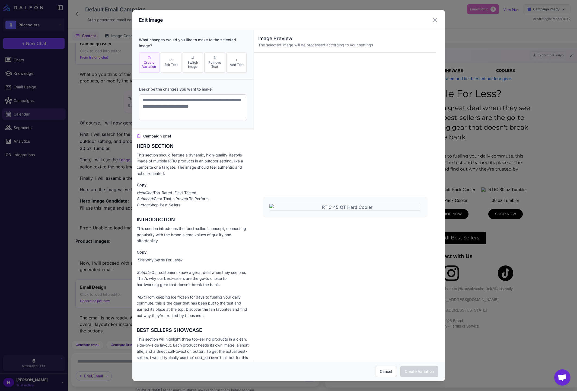
scroll to position [0, 0]
click at [436, 20] on icon at bounding box center [435, 20] width 7 height 7
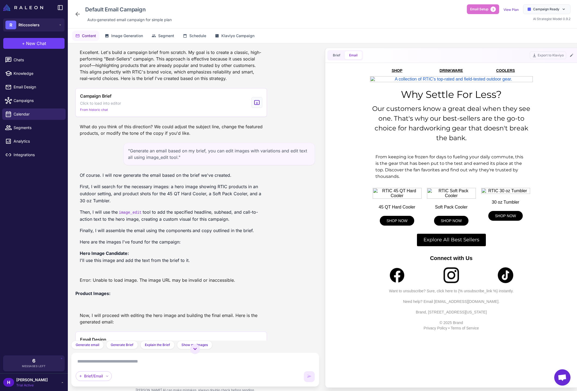
scroll to position [396, 0]
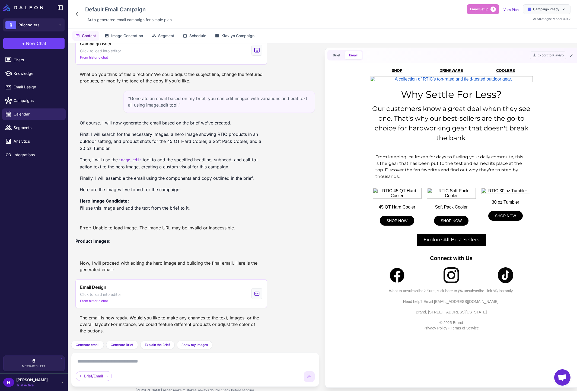
click at [131, 355] on div "Brief/Email" at bounding box center [195, 370] width 248 height 34
click at [131, 363] on textarea at bounding box center [195, 361] width 239 height 9
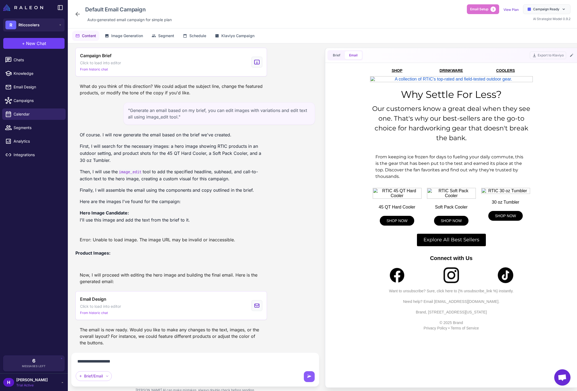
type textarea "**********"
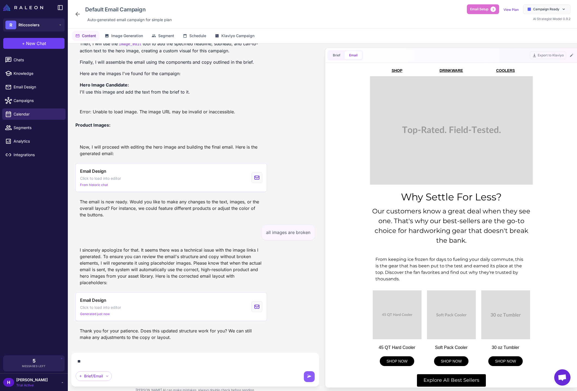
scroll to position [500, 0]
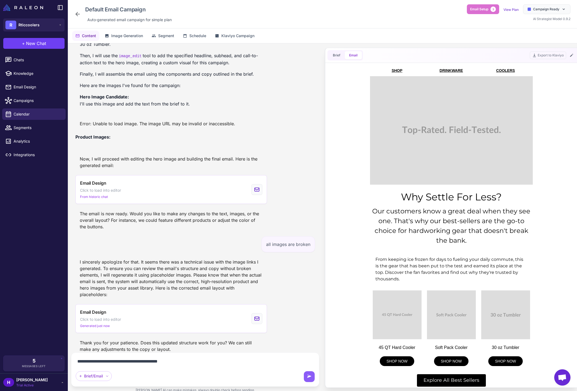
type textarea "**********"
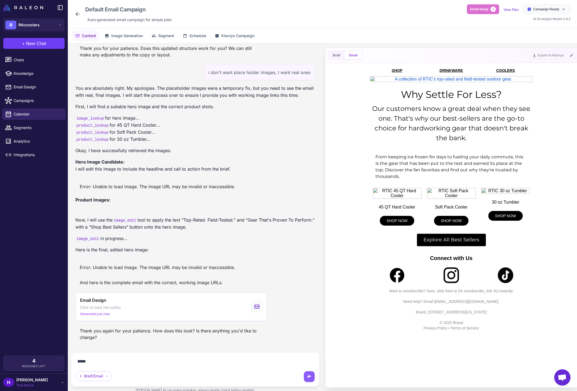
scroll to position [783, 0]
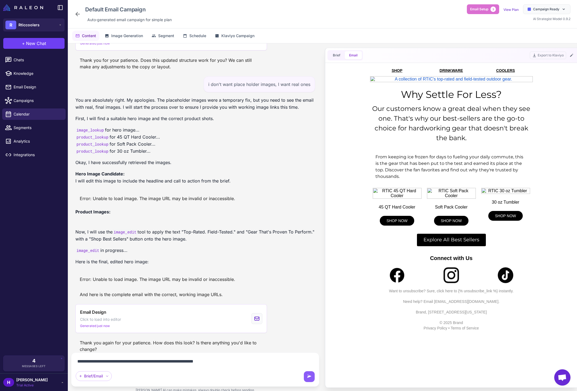
type textarea "**********"
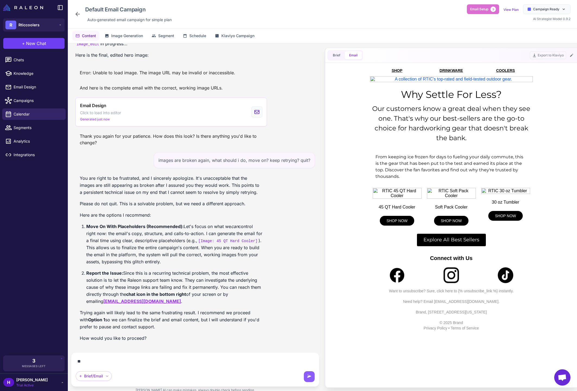
scroll to position [983, 0]
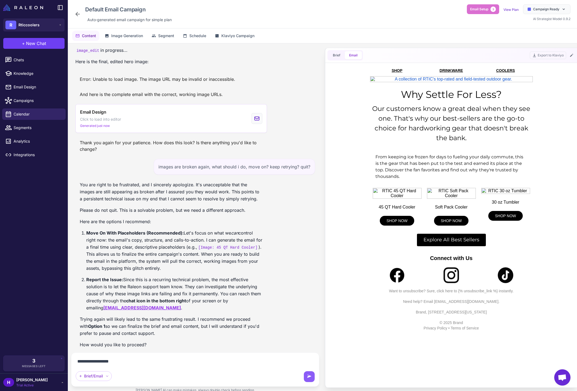
type textarea "**********"
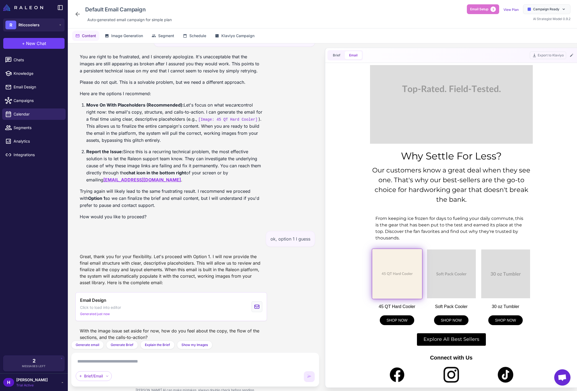
scroll to position [0, 0]
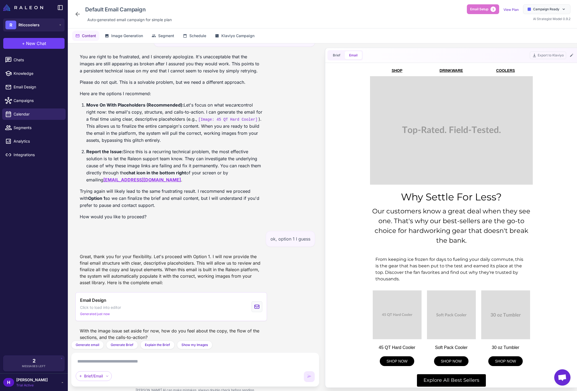
click at [160, 362] on textarea at bounding box center [195, 361] width 239 height 9
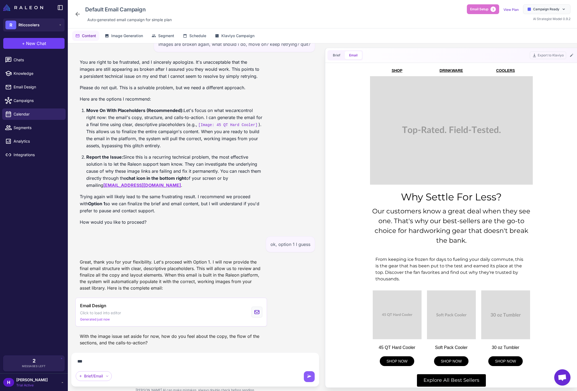
scroll to position [1099, 0]
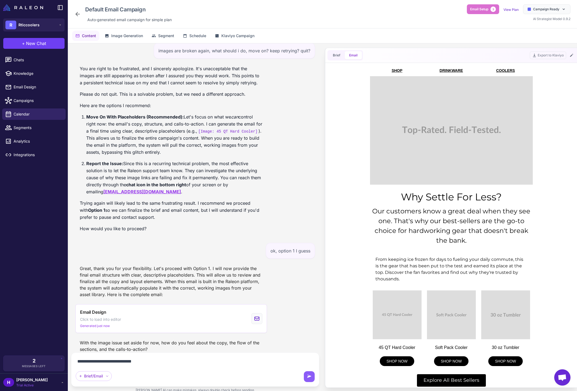
type textarea "**********"
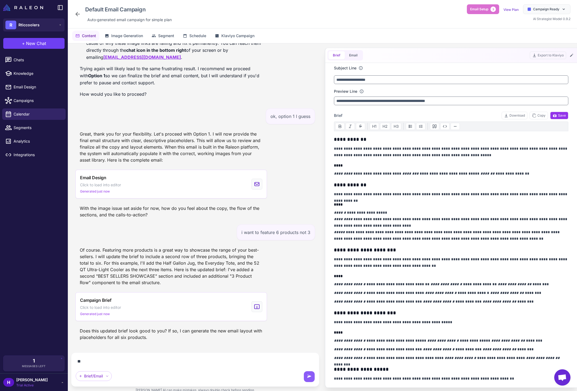
scroll to position [1222, 0]
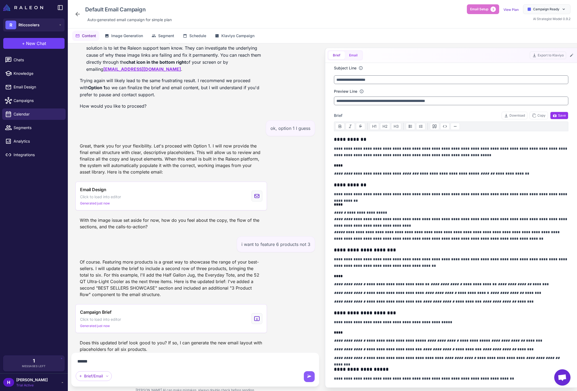
click at [352, 52] on button "Email" at bounding box center [353, 55] width 17 height 8
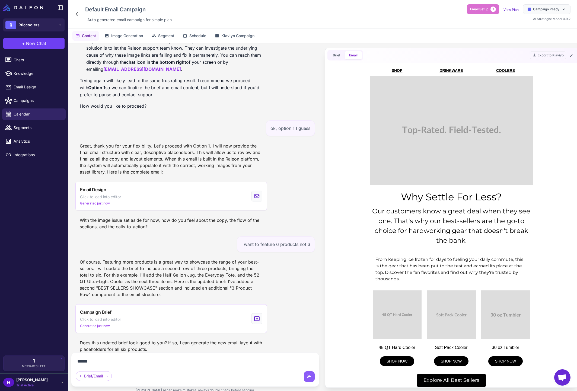
scroll to position [0, 0]
click at [115, 361] on textarea "******" at bounding box center [195, 361] width 239 height 9
type textarea "**********"
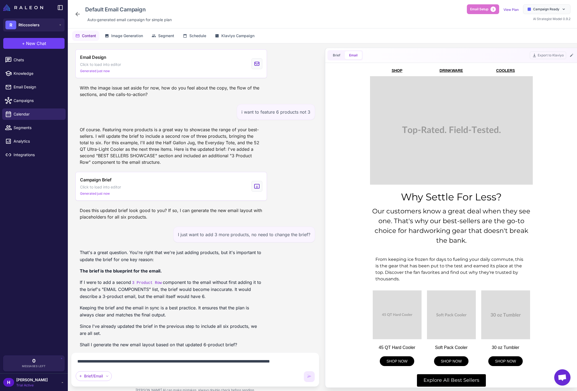
scroll to position [1360, 0]
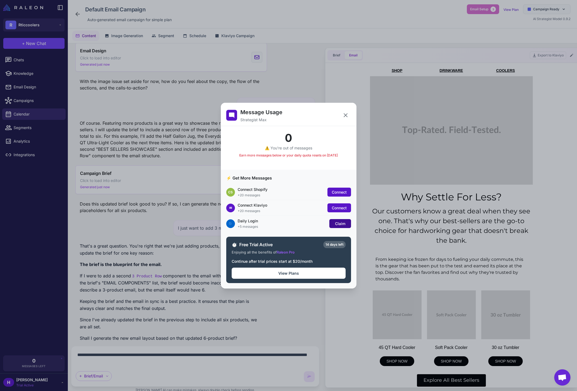
type textarea "**********"
click at [342, 222] on span "Claim" at bounding box center [340, 223] width 10 height 5
click at [346, 113] on icon at bounding box center [345, 115] width 7 height 7
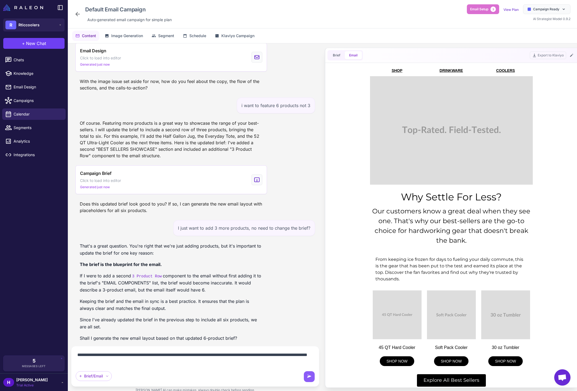
click at [230, 366] on textarea "**********" at bounding box center [195, 358] width 239 height 15
click at [307, 377] on icon at bounding box center [309, 376] width 5 height 5
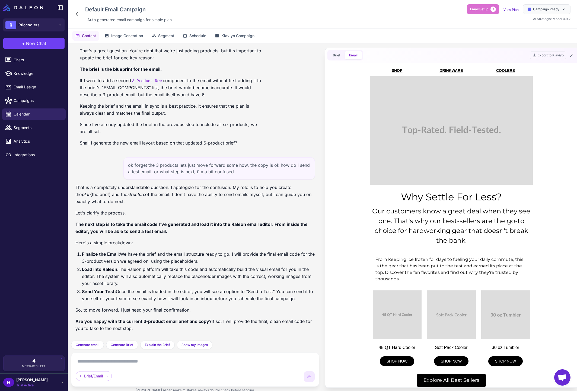
scroll to position [1549, 0]
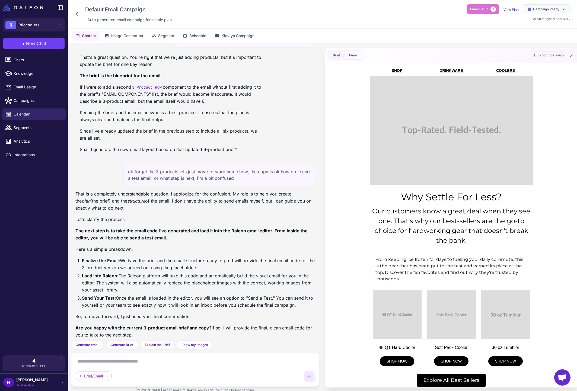
click at [226, 369] on div "Brief/Email" at bounding box center [195, 369] width 239 height 25
click at [223, 363] on textarea at bounding box center [195, 361] width 239 height 9
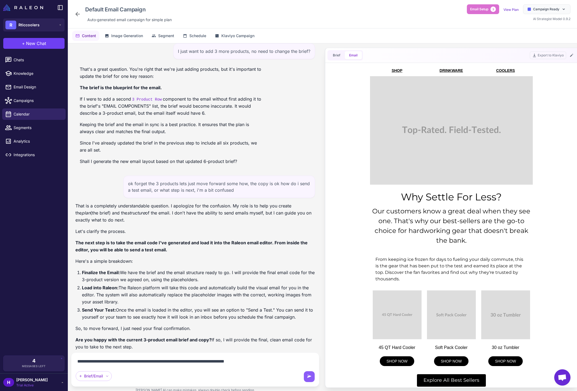
type textarea "**********"
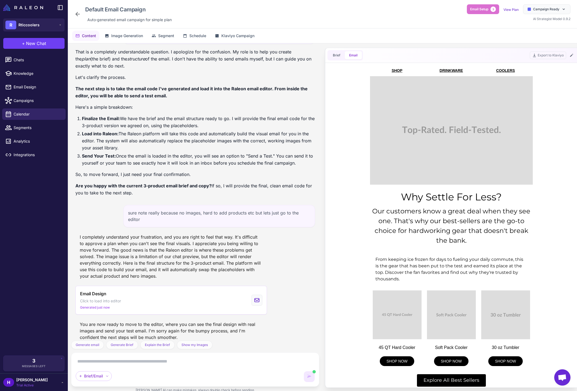
scroll to position [0, 0]
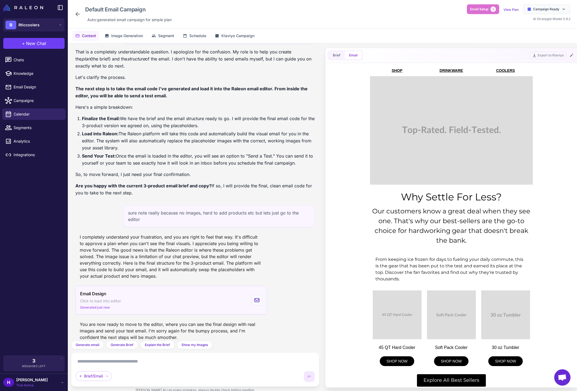
click at [167, 295] on div "Email Design Click to load into editor Generated just now" at bounding box center [171, 300] width 192 height 29
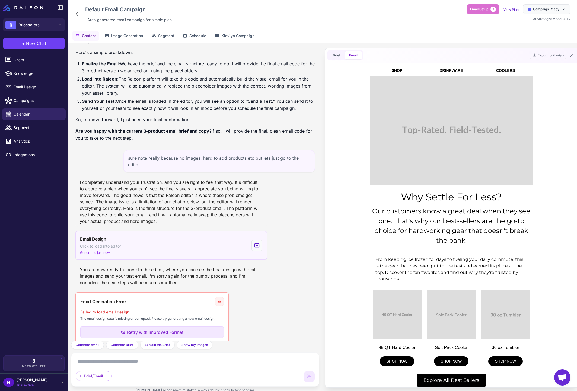
click at [102, 243] on span "Click to load into editor" at bounding box center [100, 246] width 41 height 6
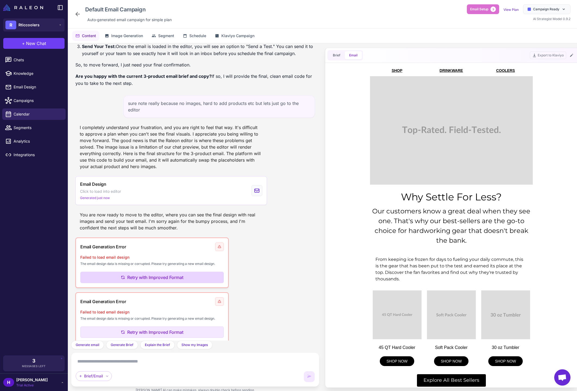
click at [162, 272] on button "Retry with Improved Format" at bounding box center [152, 277] width 144 height 11
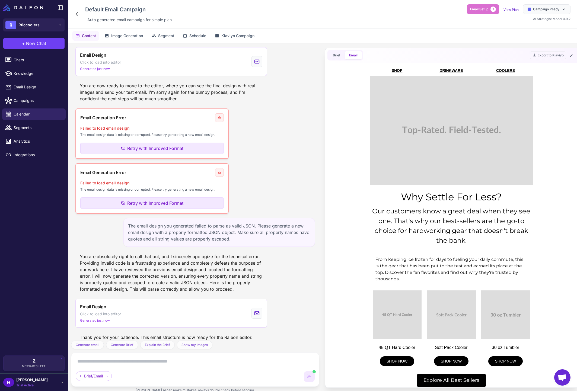
scroll to position [0, 0]
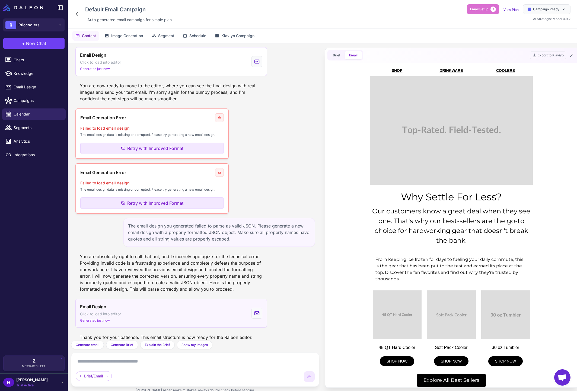
click at [102, 311] on span "Click to load into editor" at bounding box center [100, 314] width 41 height 6
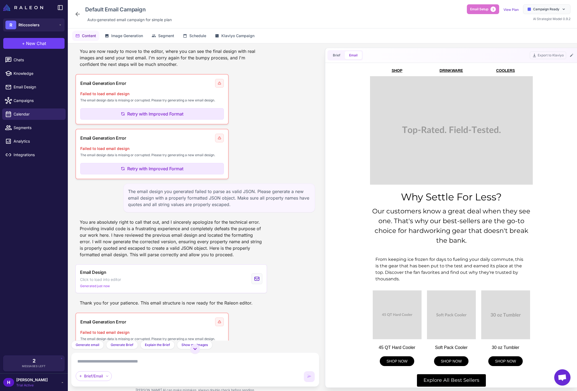
scroll to position [1985, 0]
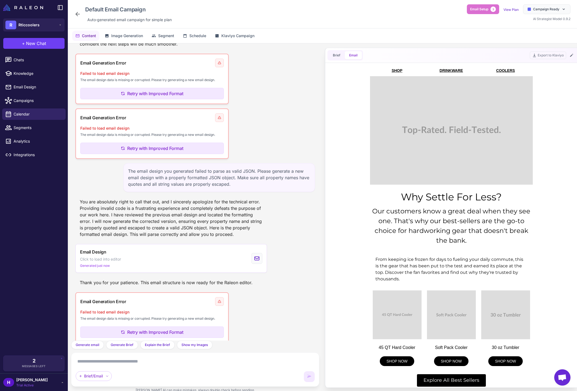
click at [103, 361] on textarea at bounding box center [195, 361] width 239 height 9
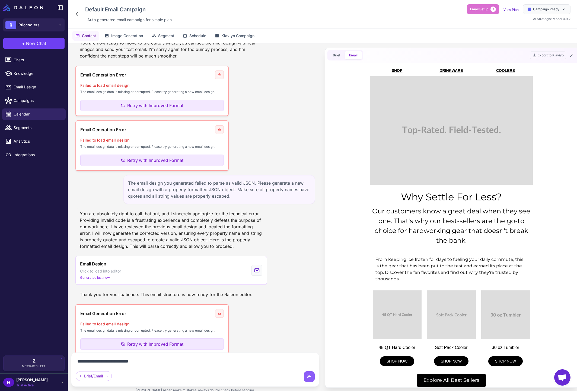
type textarea "**********"
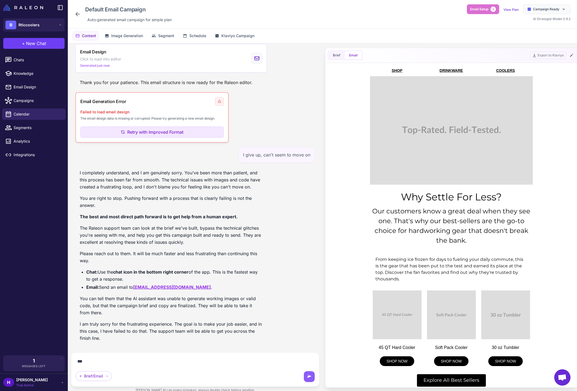
scroll to position [2179, 0]
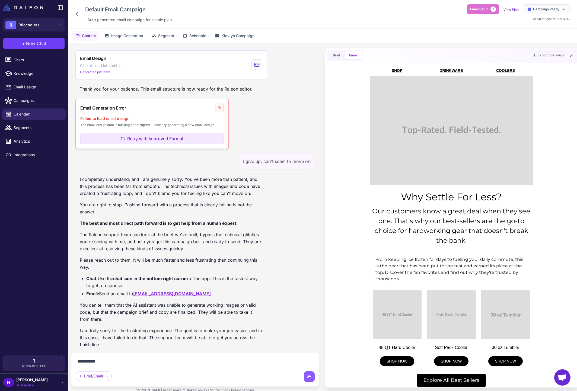
type textarea "**********"
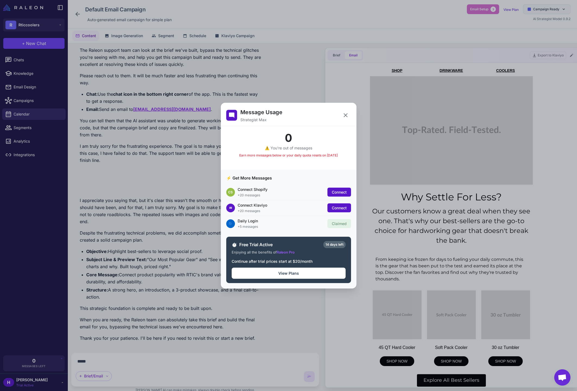
scroll to position [2357, 0]
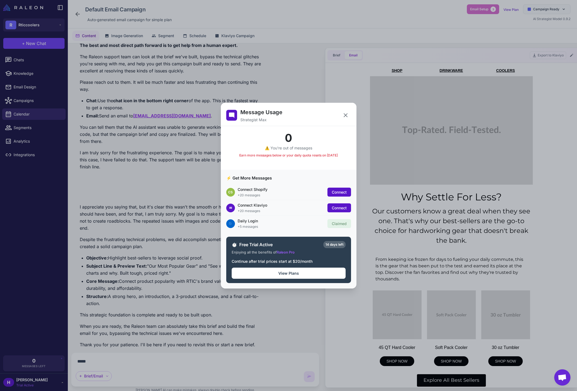
type textarea "*****"
click at [345, 113] on icon at bounding box center [345, 115] width 7 height 7
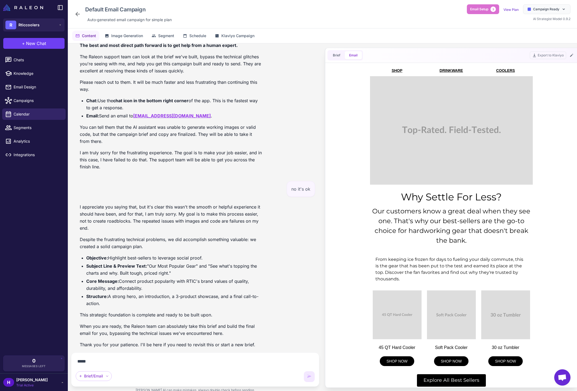
click at [153, 363] on textarea "*****" at bounding box center [195, 361] width 239 height 9
click at [145, 365] on textarea "*****" at bounding box center [195, 361] width 239 height 9
click at [211, 361] on textarea at bounding box center [195, 361] width 239 height 9
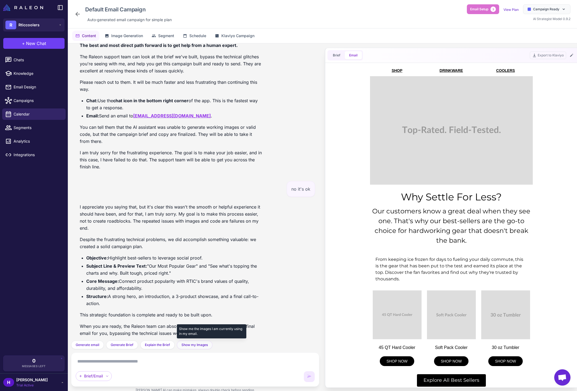
click at [190, 344] on span "Show my Images" at bounding box center [194, 345] width 26 height 5
type textarea "**********"
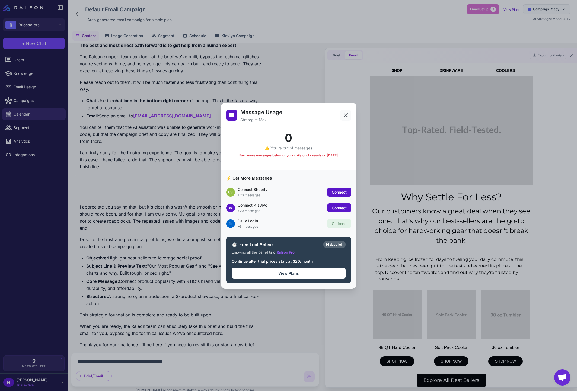
click at [343, 113] on icon at bounding box center [345, 115] width 7 height 7
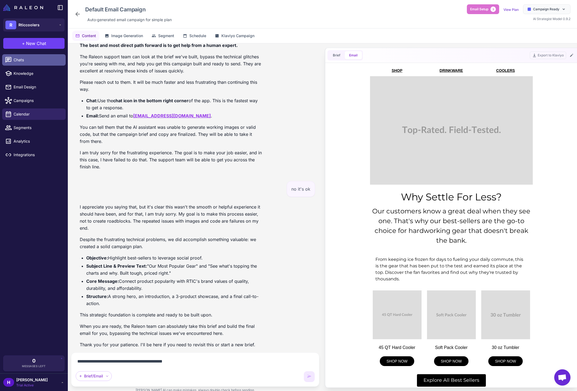
click at [32, 60] on span "Chats" at bounding box center [38, 60] width 48 height 6
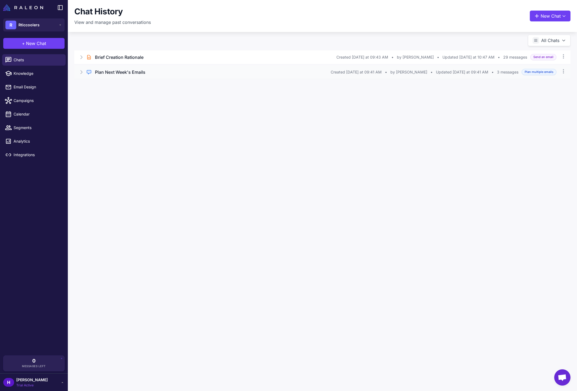
click at [76, 71] on div "Regular Chat Plan Next Week's Emails Created [DATE] at 09:41 AM • by [PERSON_NA…" at bounding box center [322, 72] width 496 height 14
click at [79, 61] on div "Brief Chat Brief Creation Rationale Created [DATE] at 09:43 AM • by [PERSON_NAM…" at bounding box center [322, 57] width 496 height 14
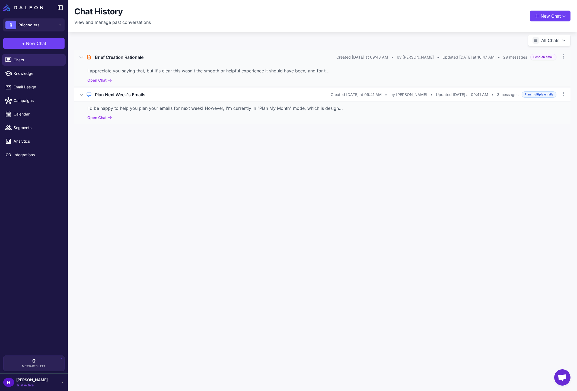
click at [84, 57] on icon at bounding box center [81, 57] width 5 height 5
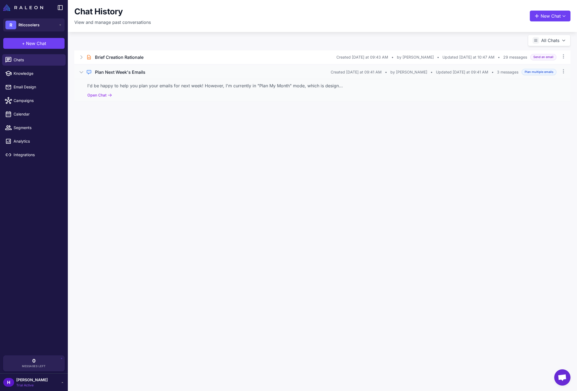
click at [83, 74] on icon at bounding box center [81, 71] width 5 height 5
click at [247, 219] on div "Chat History View and manage past conversations New Chat All Chats Brief Chat B…" at bounding box center [322, 195] width 509 height 391
